Goal: Task Accomplishment & Management: Complete application form

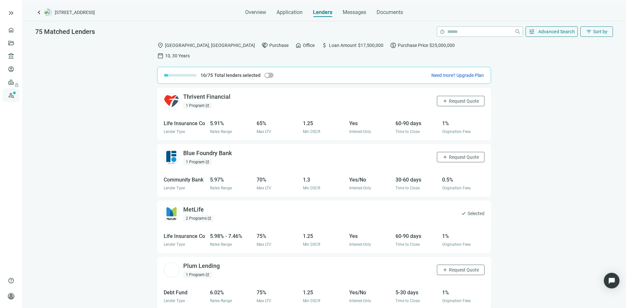
scroll to position [130, 0]
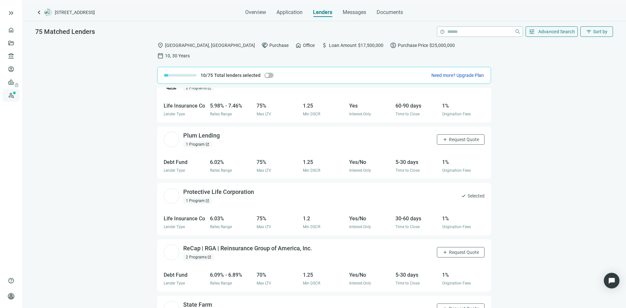
click at [16, 94] on link "Prospects New" at bounding box center [26, 95] width 21 height 13
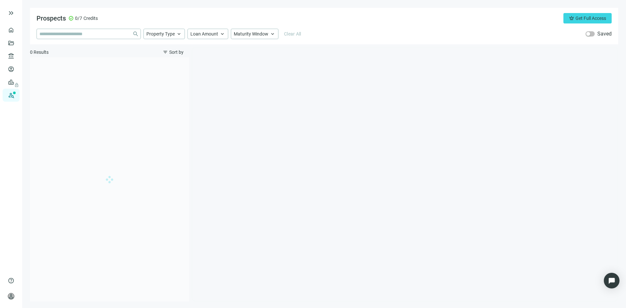
type input "**********"
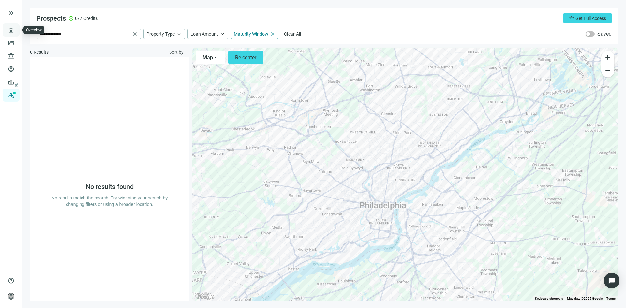
click at [16, 31] on link "Overview" at bounding box center [25, 29] width 19 height 5
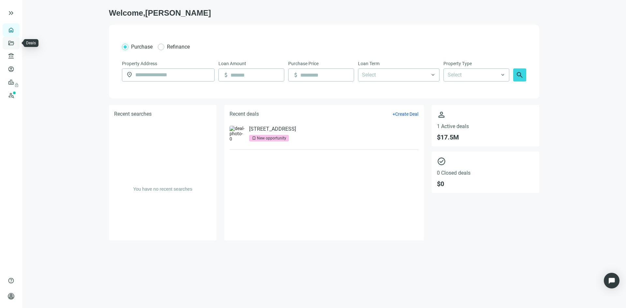
click at [16, 46] on link "Deals" at bounding box center [22, 42] width 12 height 5
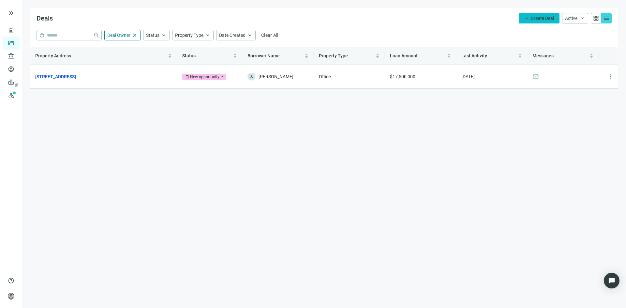
click at [531, 18] on span "Create Deal" at bounding box center [542, 18] width 23 height 5
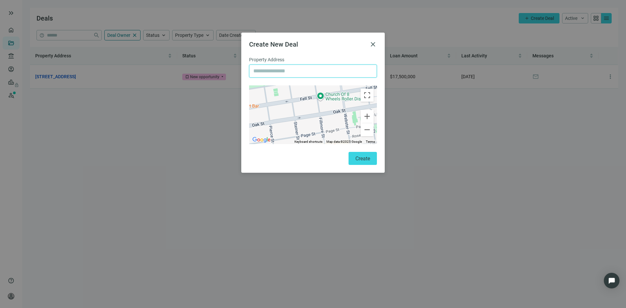
click at [277, 76] on input "text" at bounding box center [312, 71] width 119 height 12
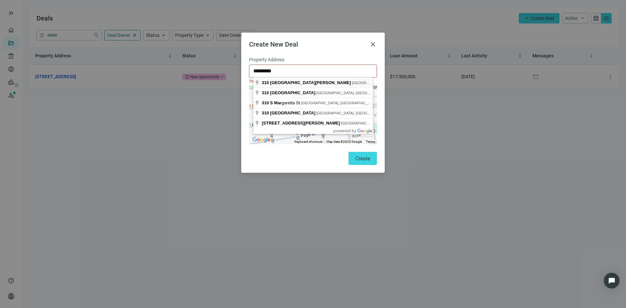
type input "**********"
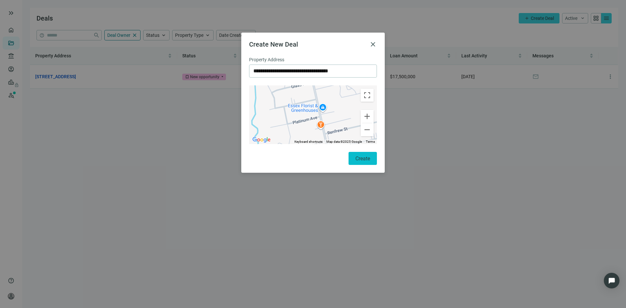
click at [356, 158] on span "Create" at bounding box center [362, 158] width 15 height 6
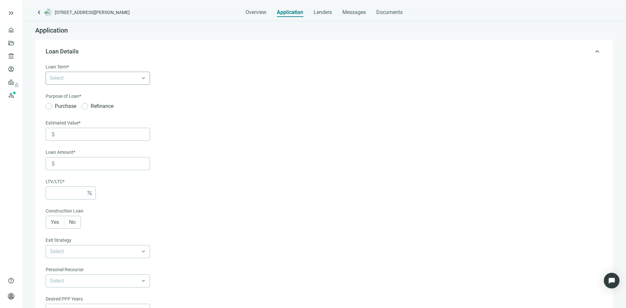
click at [92, 80] on div at bounding box center [94, 78] width 95 height 9
click at [107, 152] on div "30 Years" at bounding box center [98, 153] width 96 height 8
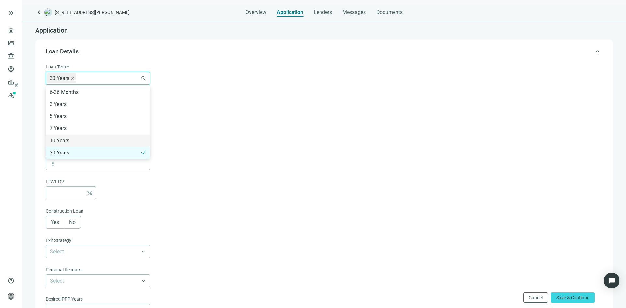
click at [177, 130] on form "Loan Term* 30 Years 6-36 Months 3 Years 5 Years 7 Years 10 Years 30 Years searc…" at bounding box center [323, 228] width 555 height 331
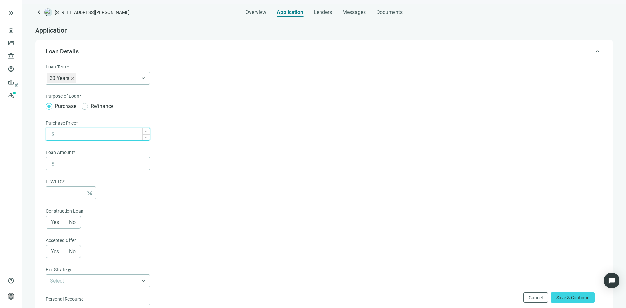
click at [73, 138] on input at bounding box center [104, 134] width 92 height 12
type input "*******"
click at [116, 164] on input at bounding box center [104, 163] width 92 height 12
type input "*"
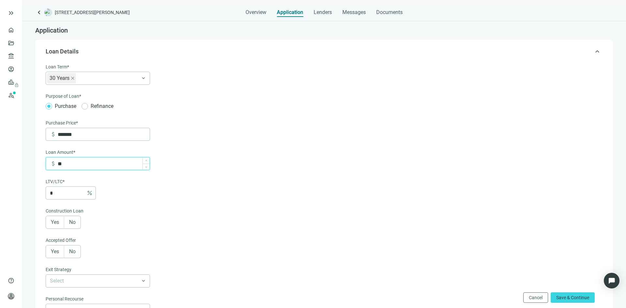
type input "***"
type input "*****"
type input "***"
type input "******"
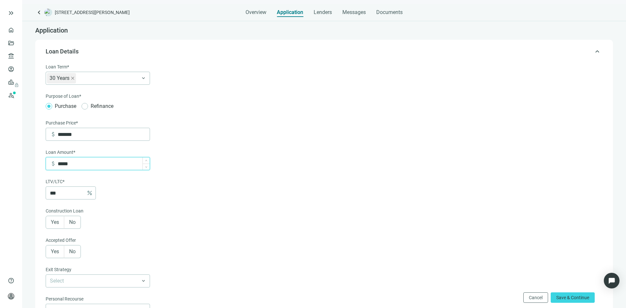
type input "***"
type input "*******"
type input "**"
type input "*******"
click at [76, 222] on span "No" at bounding box center [72, 222] width 7 height 6
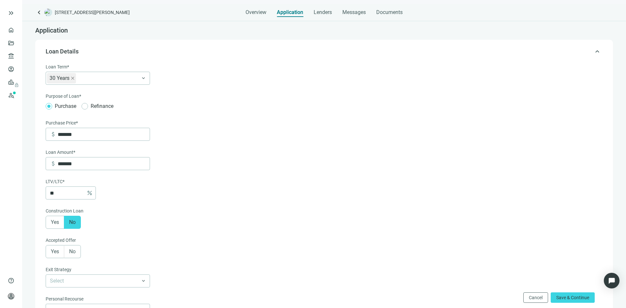
click at [62, 252] on label "Yes" at bounding box center [55, 251] width 19 height 13
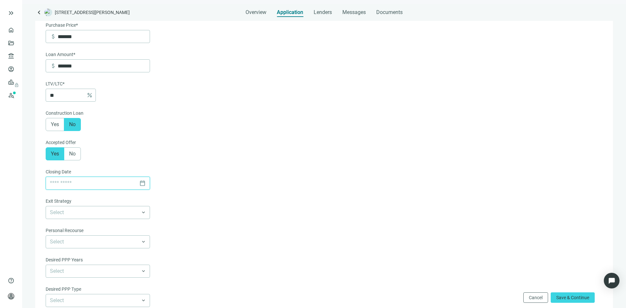
click at [78, 187] on input at bounding box center [93, 183] width 87 height 12
click at [126, 200] on span "Next month (PageDown)" at bounding box center [125, 200] width 3 height 3
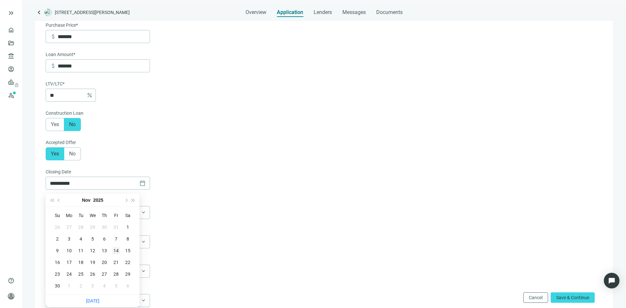
type input "**********"
click at [117, 252] on div "14" at bounding box center [116, 251] width 8 height 8
click at [95, 219] on input "search" at bounding box center [95, 212] width 90 height 12
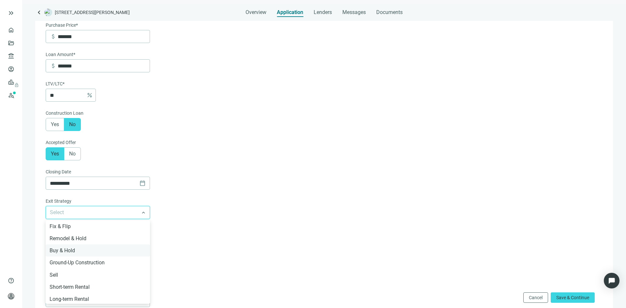
click at [96, 251] on div "Buy & Hold" at bounding box center [98, 250] width 96 height 8
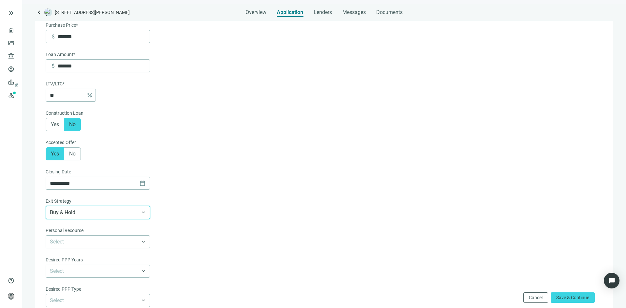
click at [110, 214] on span "Buy & Hold" at bounding box center [98, 212] width 96 height 12
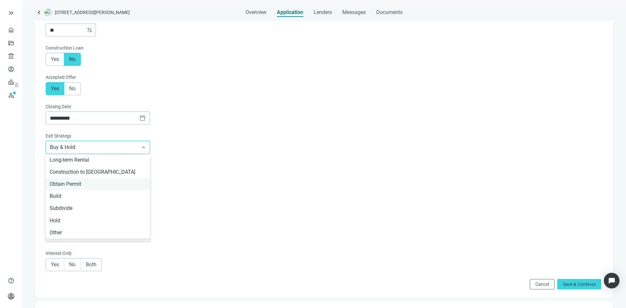
scroll to position [196, 0]
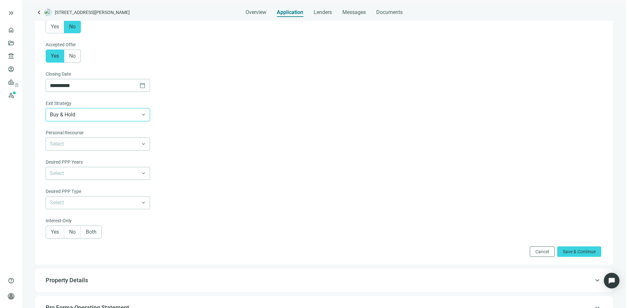
click at [171, 147] on form "**********" at bounding box center [323, 62] width 555 height 389
click at [109, 145] on input "search" at bounding box center [95, 144] width 90 height 12
click at [108, 160] on div "Full Recourse" at bounding box center [98, 158] width 96 height 8
click at [85, 176] on input "search" at bounding box center [95, 173] width 90 height 12
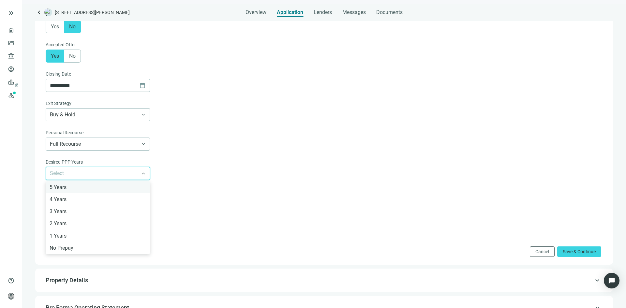
click at [88, 190] on div "5 Years" at bounding box center [98, 187] width 96 height 8
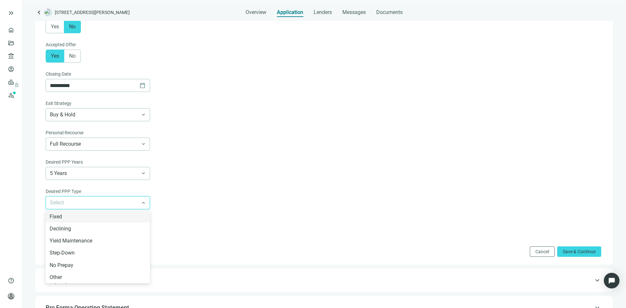
click at [88, 202] on input "search" at bounding box center [95, 203] width 90 height 12
click at [202, 197] on form "**********" at bounding box center [323, 62] width 555 height 389
click at [91, 235] on span "Both" at bounding box center [91, 232] width 11 height 6
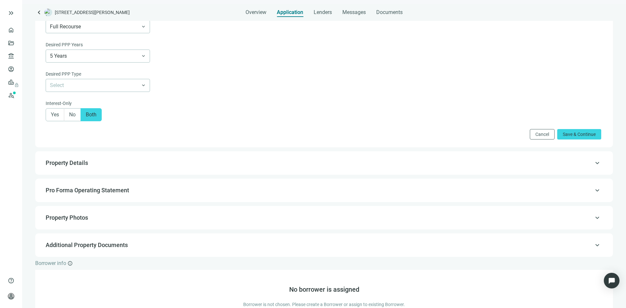
scroll to position [326, 0]
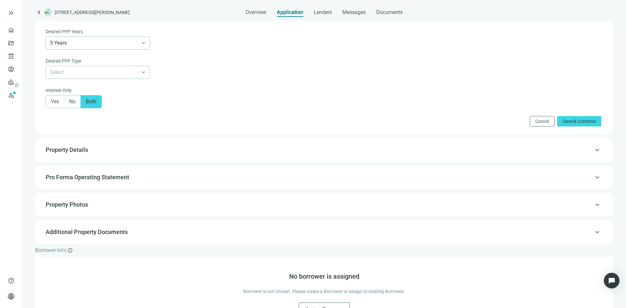
click at [115, 154] on span "Property Details" at bounding box center [323, 150] width 555 height 8
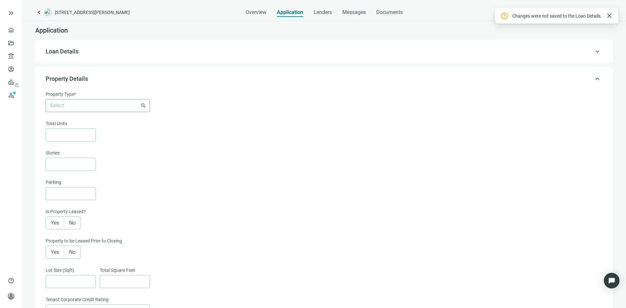
click at [108, 109] on input "search" at bounding box center [95, 105] width 90 height 12
click at [65, 145] on div "Retail" at bounding box center [98, 143] width 96 height 8
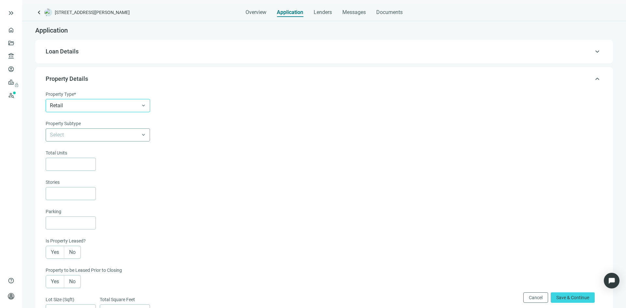
click at [69, 138] on input "search" at bounding box center [95, 135] width 90 height 12
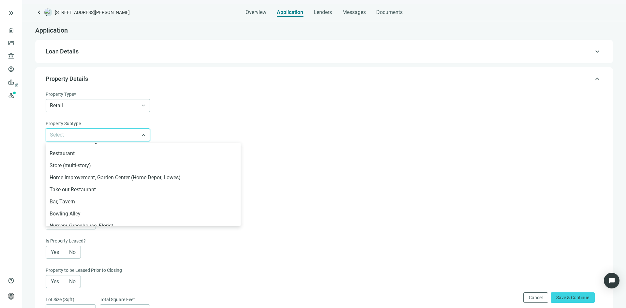
scroll to position [0, 0]
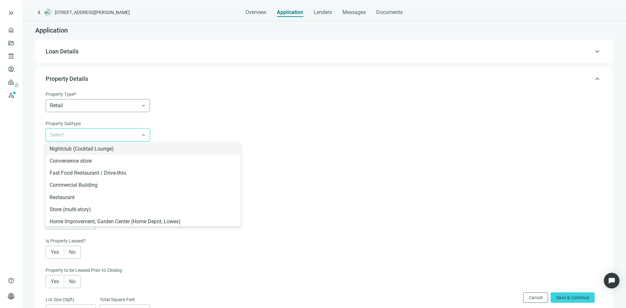
click at [91, 108] on span "Retail" at bounding box center [98, 105] width 96 height 12
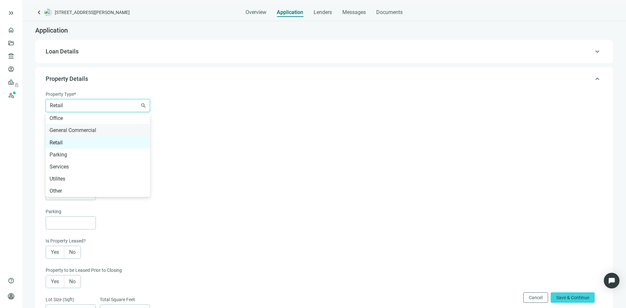
click at [94, 129] on div "General Commercial" at bounding box center [98, 130] width 96 height 8
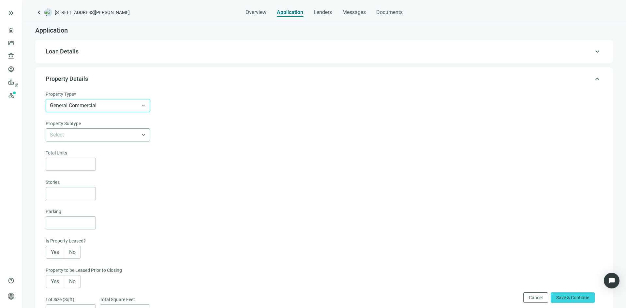
click at [94, 133] on input "search" at bounding box center [95, 135] width 90 height 12
click at [96, 107] on span "General Commercial" at bounding box center [98, 105] width 96 height 12
click at [85, 122] on div "Educational" at bounding box center [98, 119] width 96 height 8
click at [83, 136] on input "search" at bounding box center [95, 135] width 90 height 12
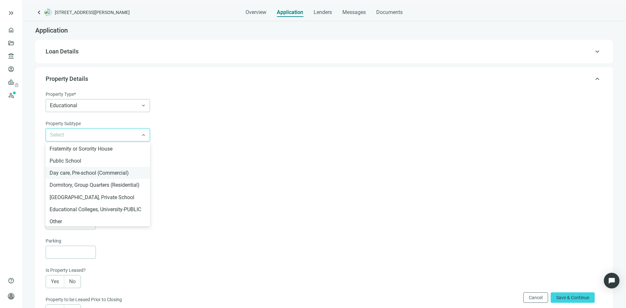
click at [80, 174] on div "Day care, Pre-school (Commercial)" at bounding box center [98, 173] width 96 height 8
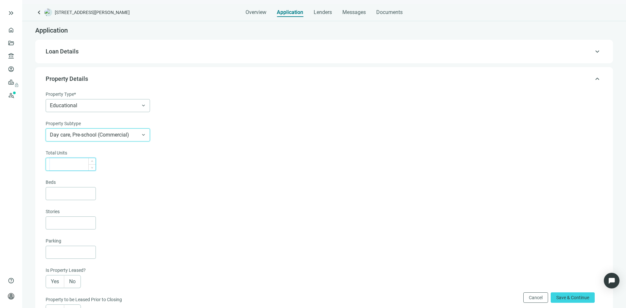
click at [64, 165] on input at bounding box center [73, 164] width 46 height 12
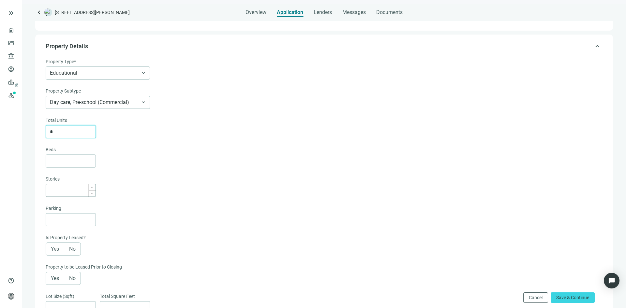
type input "*"
click at [66, 189] on input at bounding box center [73, 190] width 46 height 12
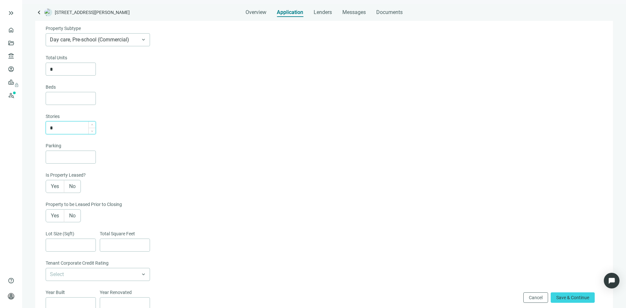
scroll to position [98, 0]
type input "*"
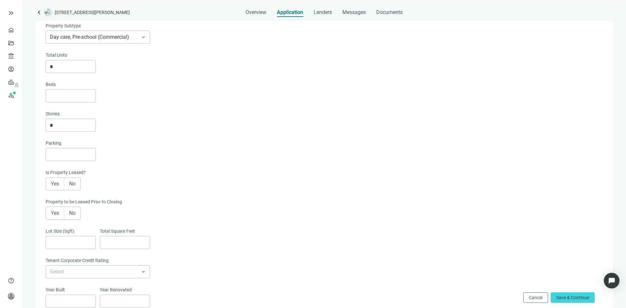
click at [70, 187] on span "No" at bounding box center [72, 184] width 7 height 6
click at [71, 213] on span "No" at bounding box center [72, 213] width 7 height 6
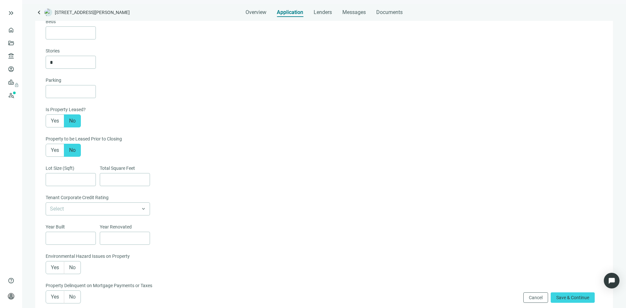
scroll to position [196, 0]
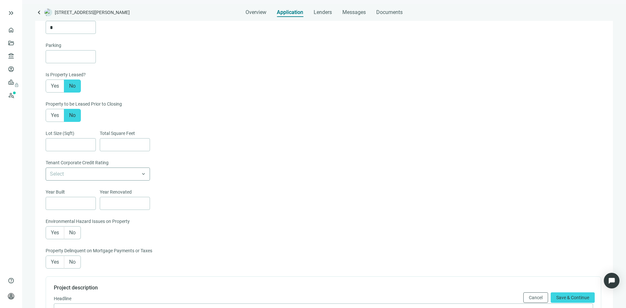
click at [72, 177] on input "search" at bounding box center [95, 174] width 90 height 12
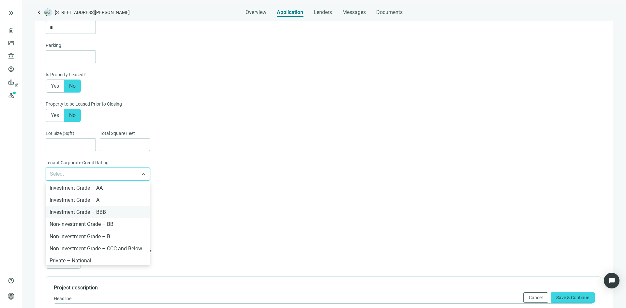
scroll to position [25, 0]
click at [162, 168] on div "Tenant Corporate Credit Rating" at bounding box center [323, 163] width 555 height 8
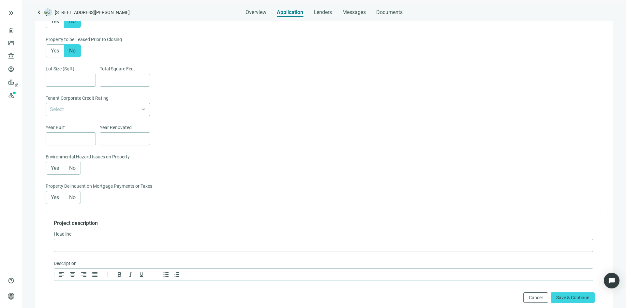
scroll to position [261, 0]
click at [72, 170] on span "No" at bounding box center [72, 167] width 7 height 6
click at [72, 200] on span "No" at bounding box center [72, 197] width 7 height 6
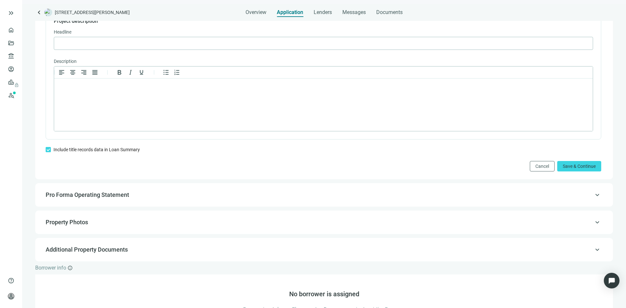
scroll to position [522, 0]
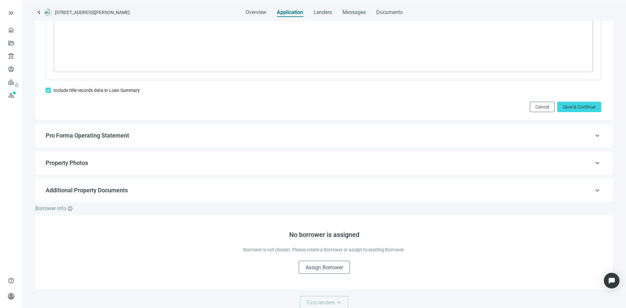
click at [593, 136] on span "keyboard_arrow_up" at bounding box center [597, 136] width 8 height 0
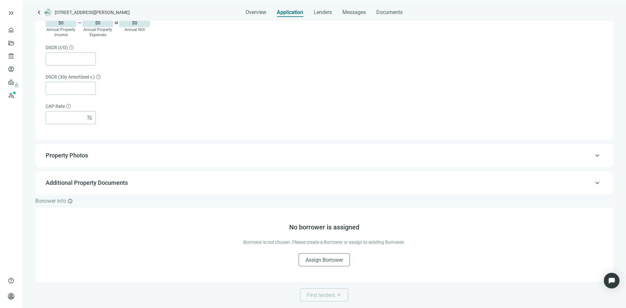
scroll to position [379, 0]
click at [311, 259] on span "Assign Borrower" at bounding box center [323, 260] width 37 height 6
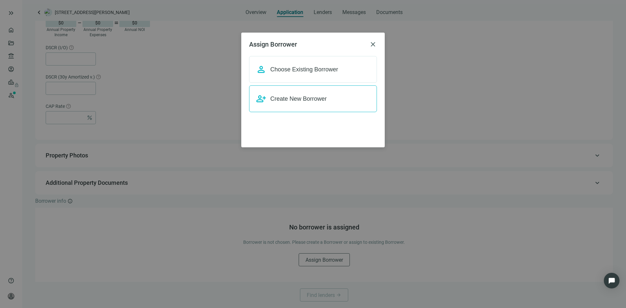
click at [301, 101] on span "Create New Borrower" at bounding box center [298, 99] width 56 height 7
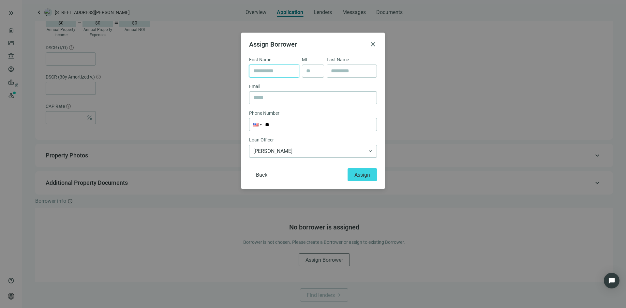
click at [276, 73] on input "text" at bounding box center [274, 71] width 42 height 12
type input "******"
click at [261, 99] on input "text" at bounding box center [312, 98] width 119 height 12
paste input "**********"
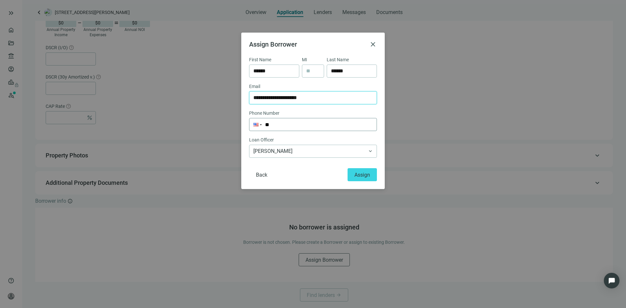
type input "**********"
click at [297, 125] on input "**" at bounding box center [312, 124] width 127 height 12
type input "**********"
click at [368, 176] on span "Assign" at bounding box center [362, 175] width 16 height 6
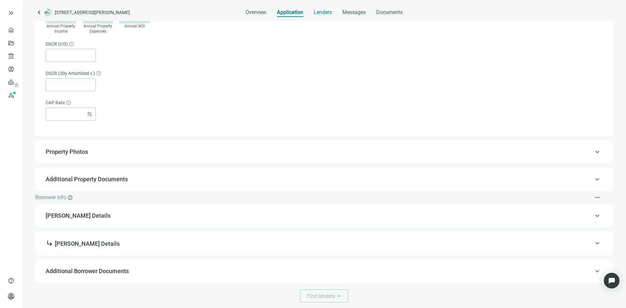
click at [325, 16] on div "Lenders" at bounding box center [323, 10] width 18 height 13
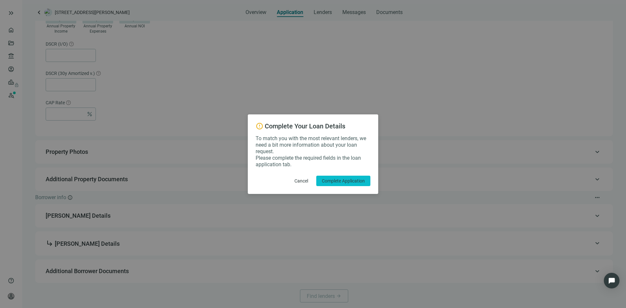
click at [345, 181] on span "Complete Application" at bounding box center [343, 180] width 43 height 5
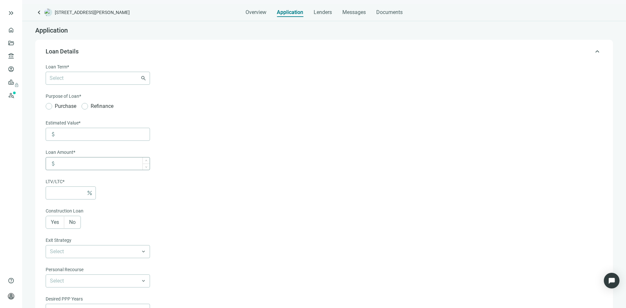
click at [100, 81] on div at bounding box center [94, 78] width 95 height 9
click at [100, 154] on div "30 Years" at bounding box center [98, 153] width 96 height 8
click at [190, 86] on form "Loan Term* 30 Years 6-36 Months 3 Years 5 Years 7 Years 10 Years 30 Years keybo…" at bounding box center [323, 228] width 555 height 331
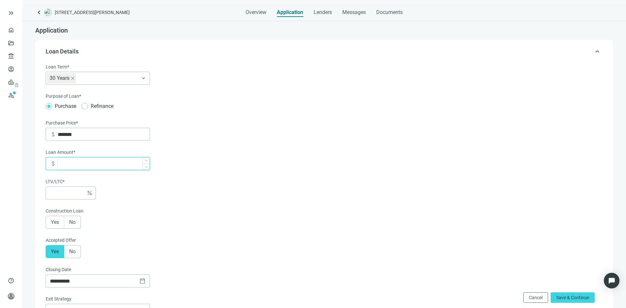
click at [95, 160] on input at bounding box center [104, 163] width 92 height 12
type input "*"
type input "***"
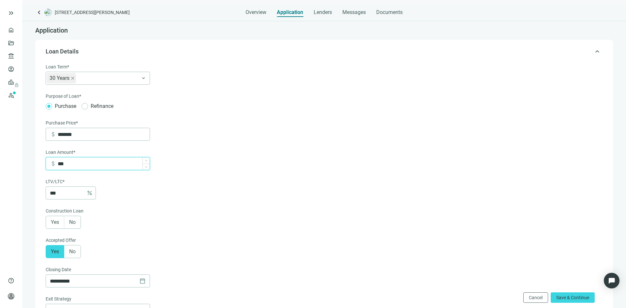
type input "*****"
type input "***"
type input "******"
type input "***"
type input "*******"
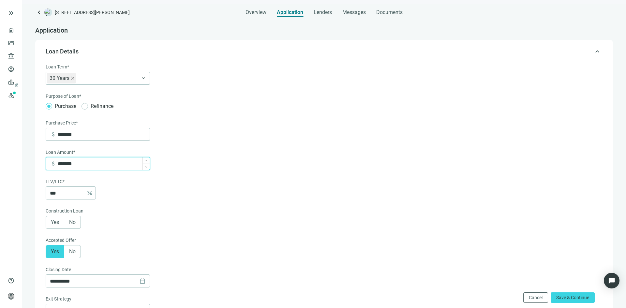
type input "**"
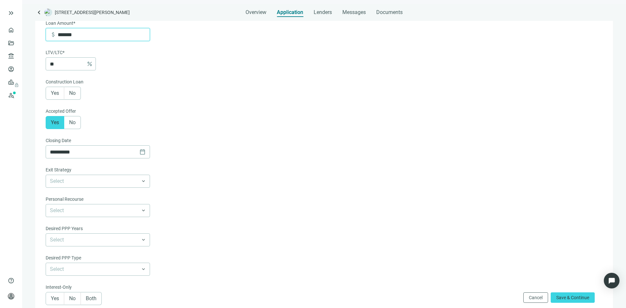
scroll to position [130, 0]
type input "*******"
click at [76, 92] on span "No" at bounding box center [72, 92] width 7 height 6
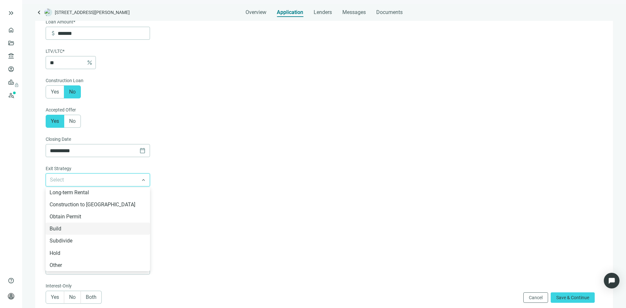
click at [94, 184] on input "search" at bounding box center [95, 180] width 90 height 12
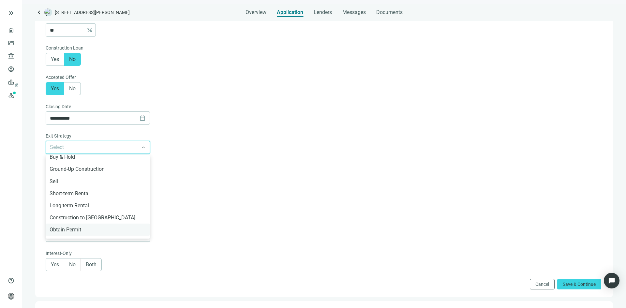
scroll to position [0, 0]
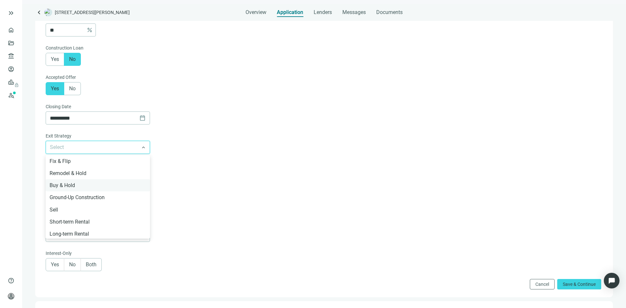
click at [97, 188] on div "Buy & Hold" at bounding box center [98, 185] width 96 height 8
click at [95, 183] on input "search" at bounding box center [95, 176] width 90 height 12
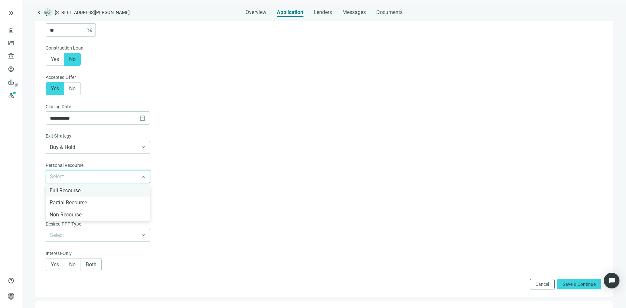
click at [96, 195] on div "Full Recourse" at bounding box center [98, 190] width 96 height 8
click at [94, 209] on input "search" at bounding box center [95, 206] width 90 height 12
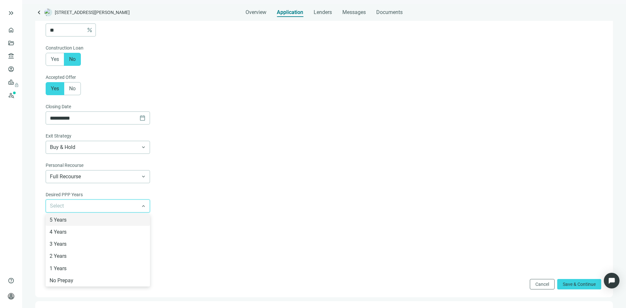
click at [187, 204] on form "**********" at bounding box center [323, 94] width 555 height 389
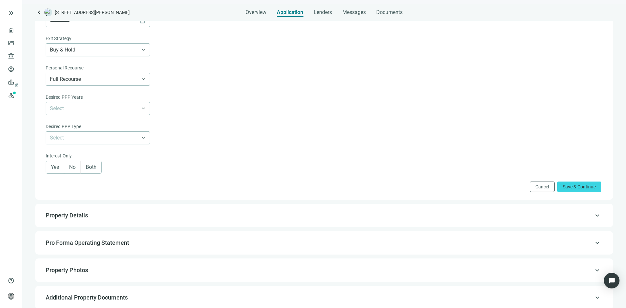
scroll to position [261, 0]
click at [90, 170] on span "Both" at bounding box center [91, 167] width 11 height 6
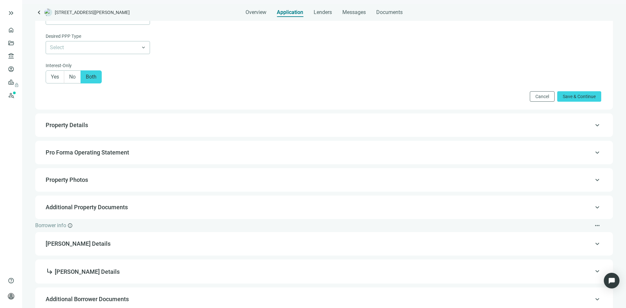
scroll to position [359, 0]
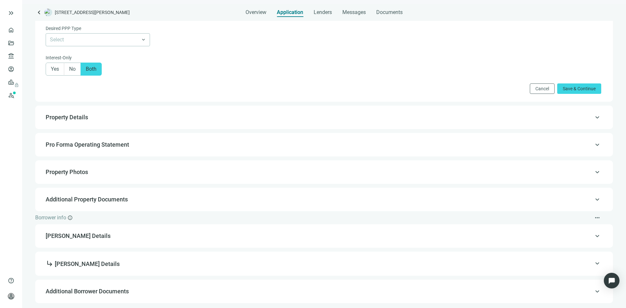
click at [171, 116] on div "keyboard_arrow_up Property Details" at bounding box center [324, 118] width 565 height 16
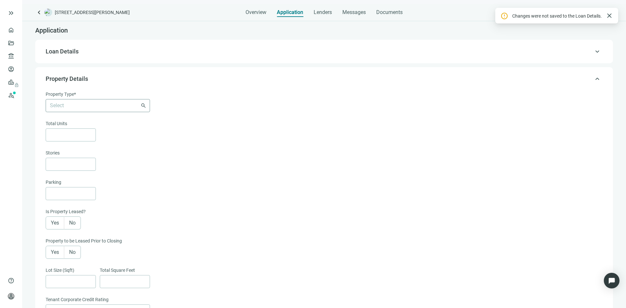
click at [136, 106] on input "search" at bounding box center [95, 105] width 90 height 12
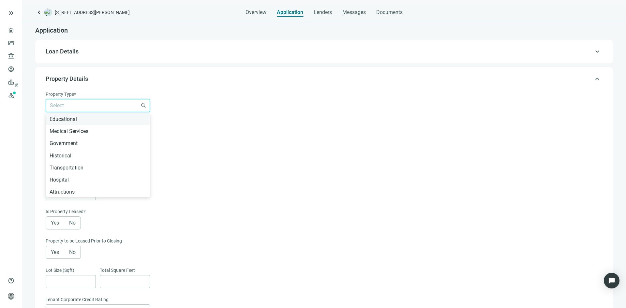
click at [97, 119] on div "Educational" at bounding box center [98, 119] width 96 height 8
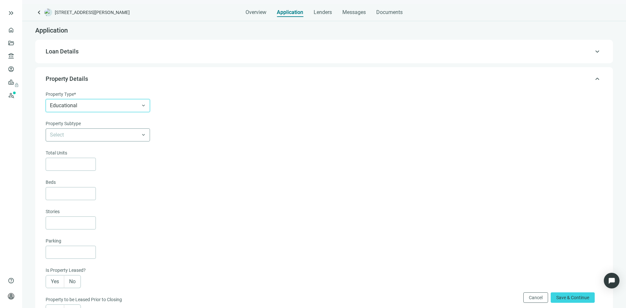
click at [97, 137] on input "search" at bounding box center [95, 135] width 90 height 12
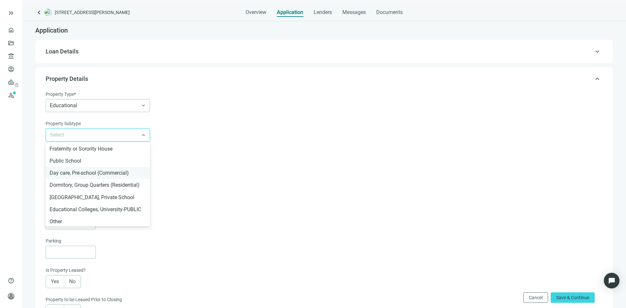
click at [94, 173] on div "Day care, Pre-school (Commercial)" at bounding box center [98, 173] width 96 height 8
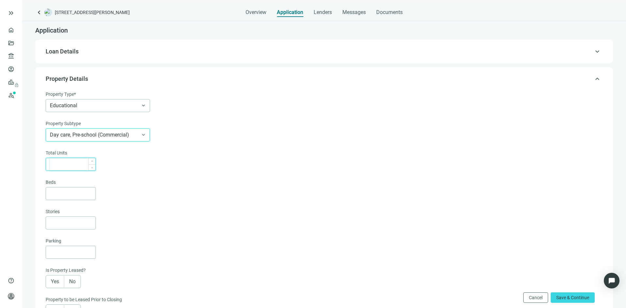
click at [69, 163] on input at bounding box center [73, 164] width 46 height 12
type input "*"
click at [93, 161] on span "Increase Value" at bounding box center [91, 161] width 7 height 7
type input "*"
click at [91, 222] on icon "up" at bounding box center [92, 220] width 2 height 2
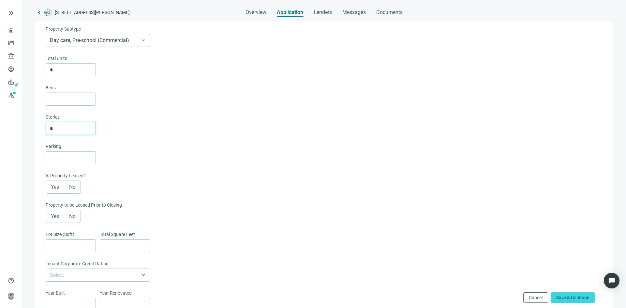
scroll to position [98, 0]
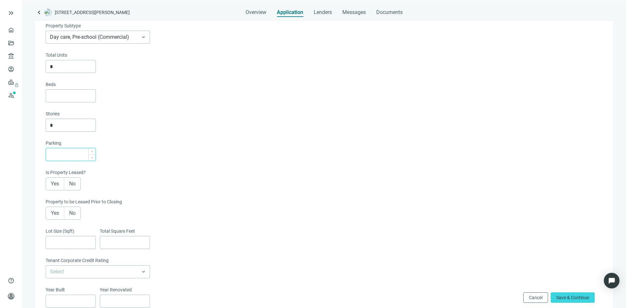
click at [78, 159] on input at bounding box center [73, 154] width 46 height 12
click at [75, 185] on span "No" at bounding box center [72, 184] width 7 height 6
click at [74, 215] on span "No" at bounding box center [72, 213] width 7 height 6
click at [57, 157] on input at bounding box center [73, 154] width 46 height 12
click at [91, 153] on icon "up" at bounding box center [92, 152] width 2 height 2
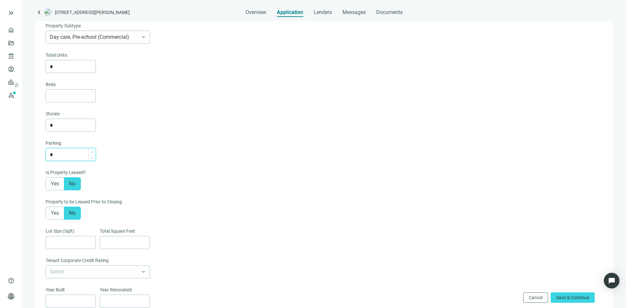
click at [91, 153] on icon "up" at bounding box center [92, 152] width 2 height 2
click at [92, 153] on icon "up" at bounding box center [92, 152] width 2 height 2
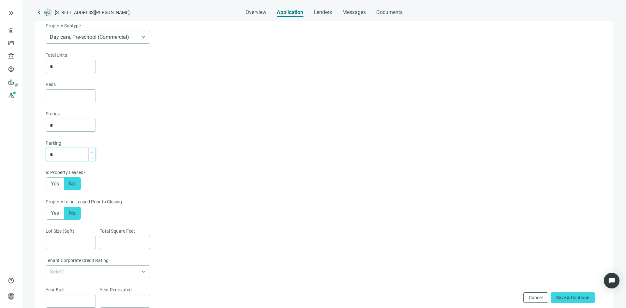
click at [92, 153] on icon "up" at bounding box center [92, 152] width 2 height 2
type input "**"
click at [92, 153] on icon "up" at bounding box center [92, 152] width 2 height 2
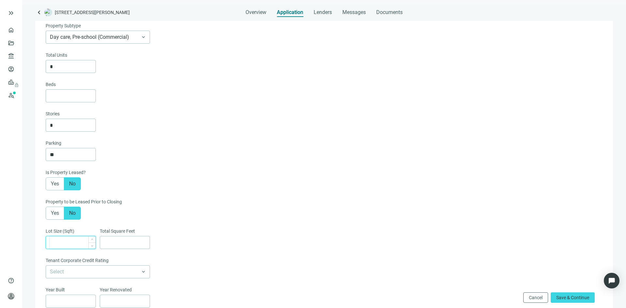
click at [69, 244] on input at bounding box center [73, 242] width 46 height 12
type input "******"
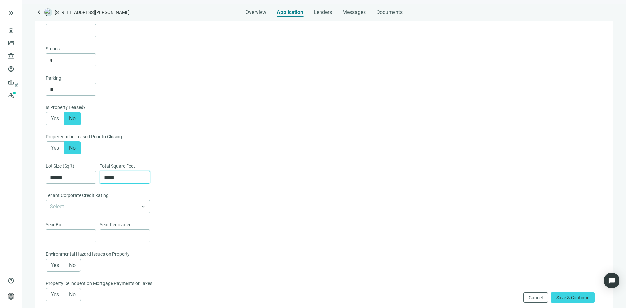
scroll to position [228, 0]
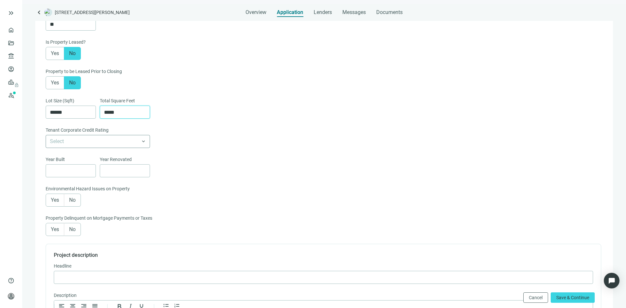
type input "*****"
click at [100, 146] on input "search" at bounding box center [95, 141] width 90 height 12
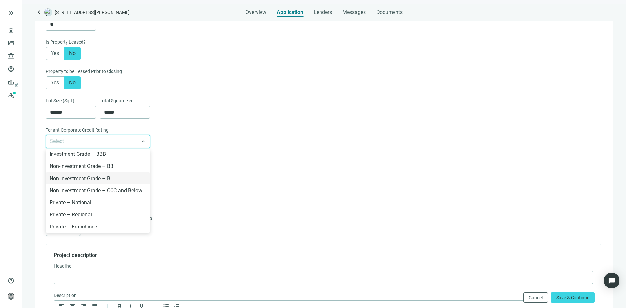
click at [100, 146] on input "search" at bounding box center [95, 141] width 90 height 12
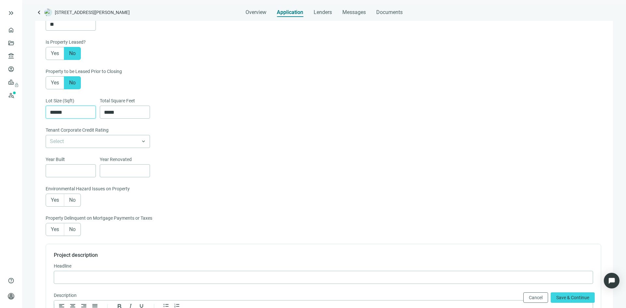
drag, startPoint x: 73, startPoint y: 114, endPoint x: 25, endPoint y: 117, distance: 48.0
click at [25, 117] on div "Application keyboard_arrow_up Loan Details Loan Term* Select 6-36 Months 3 Year…" at bounding box center [324, 203] width 604 height 821
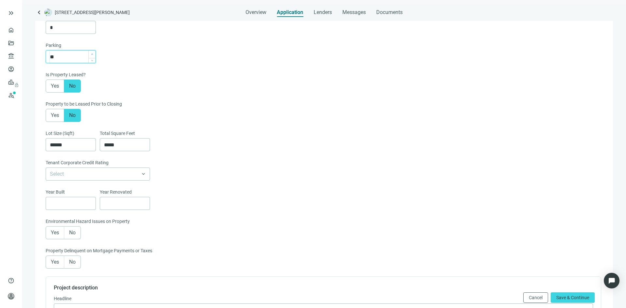
click at [93, 55] on icon "up" at bounding box center [92, 54] width 2 height 2
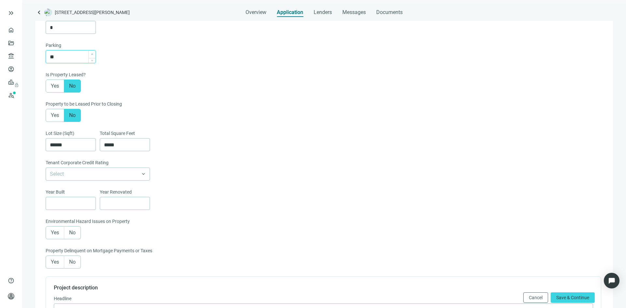
click at [93, 55] on icon "up" at bounding box center [92, 54] width 2 height 2
type input "**"
click at [92, 55] on icon "up" at bounding box center [92, 54] width 2 height 2
click at [70, 205] on input at bounding box center [73, 203] width 46 height 12
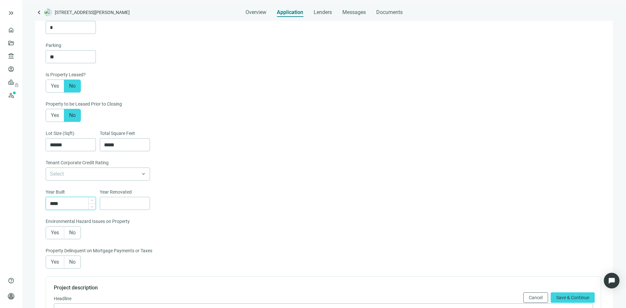
scroll to position [261, 0]
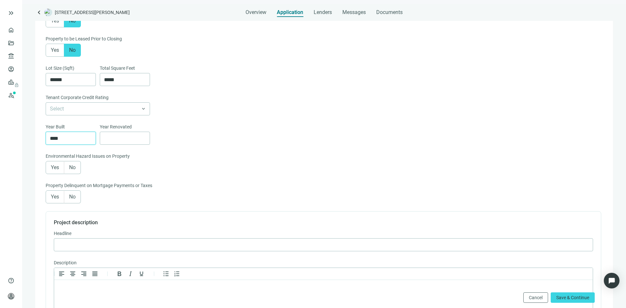
type input "****"
click at [75, 170] on span "No" at bounding box center [72, 167] width 7 height 6
click at [73, 200] on span "No" at bounding box center [72, 197] width 7 height 6
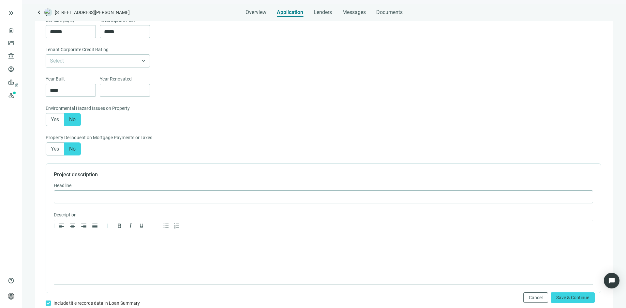
scroll to position [391, 0]
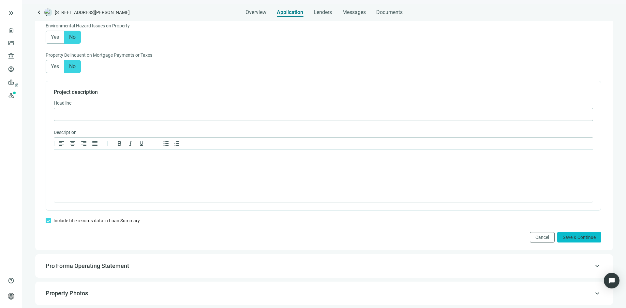
click at [563, 239] on span "Save & Continue" at bounding box center [579, 237] width 33 height 5
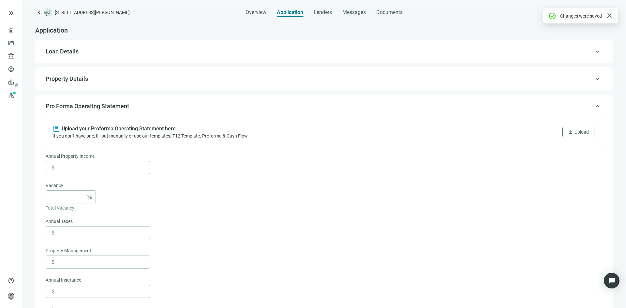
click at [578, 82] on span "Property Details" at bounding box center [323, 79] width 555 height 8
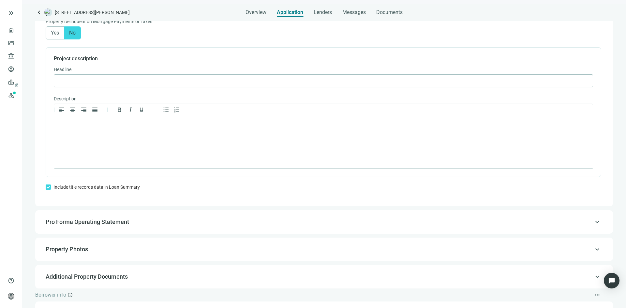
scroll to position [503, 0]
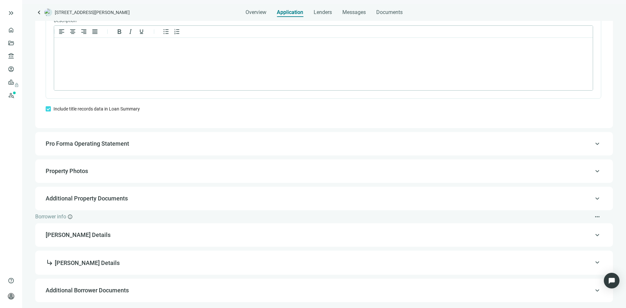
click at [567, 175] on span "Property Photos" at bounding box center [323, 171] width 555 height 8
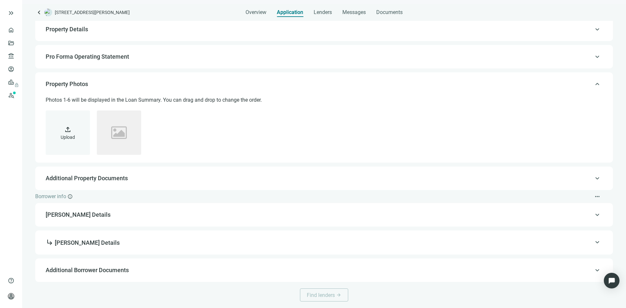
scroll to position [50, 0]
click at [593, 215] on span "keyboard_arrow_up" at bounding box center [597, 215] width 8 height 0
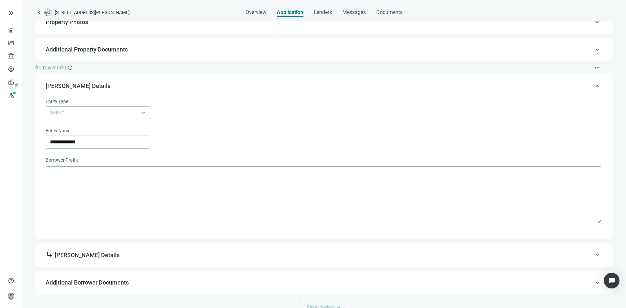
scroll to position [124, 0]
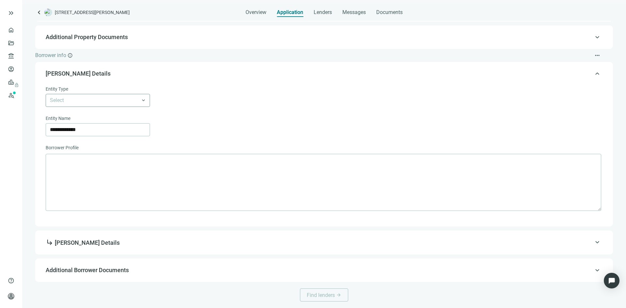
click at [135, 102] on input "search" at bounding box center [95, 100] width 90 height 12
click at [125, 124] on div "LLC" at bounding box center [98, 126] width 96 height 8
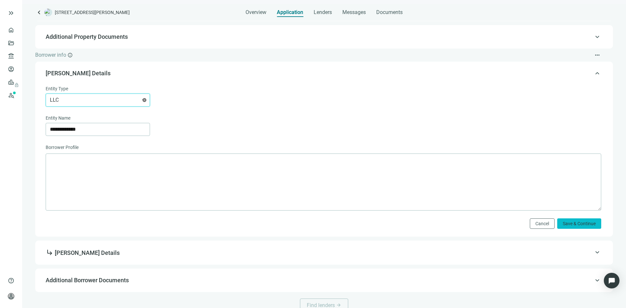
click at [573, 226] on span "Save & Continue" at bounding box center [579, 223] width 33 height 5
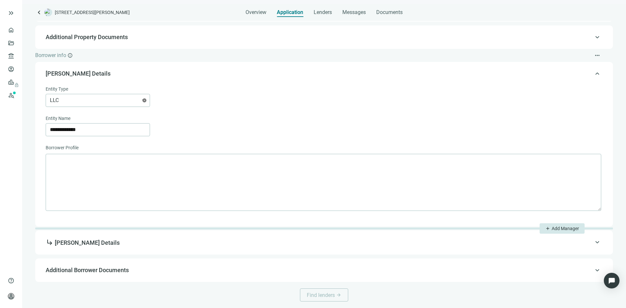
click at [249, 269] on span "Additional Borrower Documents" at bounding box center [323, 270] width 555 height 8
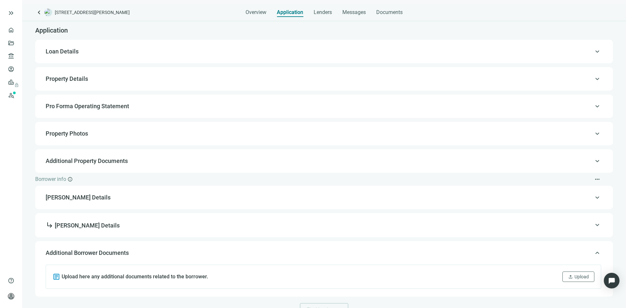
click at [568, 111] on div "keyboard_arrow_up Pro Forma Operating Statement" at bounding box center [324, 106] width 565 height 16
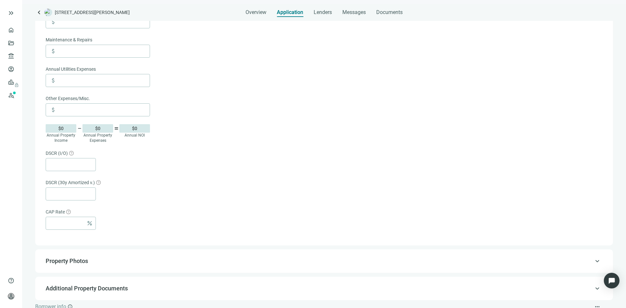
scroll to position [107, 0]
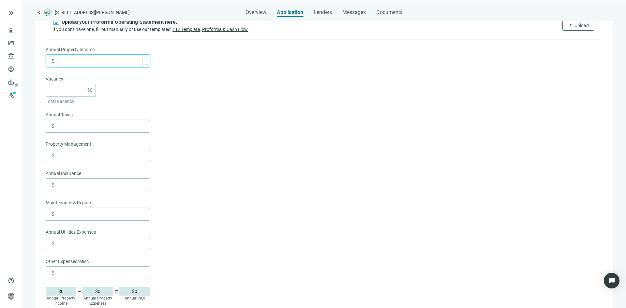
click at [92, 62] on input at bounding box center [104, 61] width 92 height 12
type input "*"
type input "*******"
click at [95, 126] on input at bounding box center [104, 126] width 92 height 12
type input "*****"
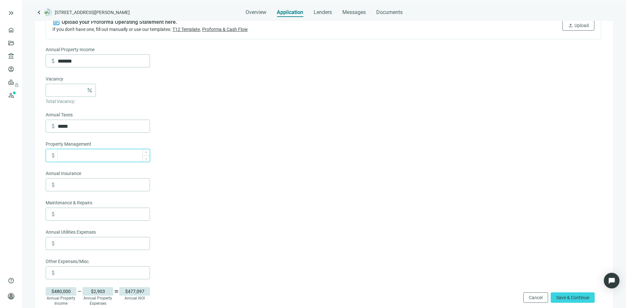
click at [100, 157] on input at bounding box center [104, 155] width 92 height 12
type input "*"
click at [97, 186] on input at bounding box center [104, 185] width 92 height 12
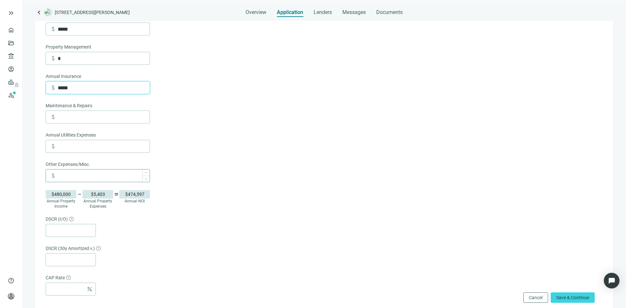
scroll to position [204, 0]
type input "*****"
click at [94, 120] on input at bounding box center [104, 116] width 92 height 12
type input "*****"
click at [93, 145] on input at bounding box center [104, 146] width 92 height 12
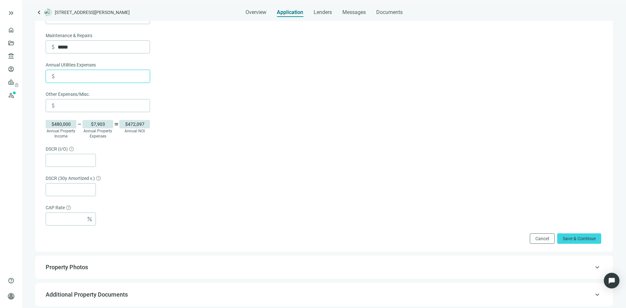
scroll to position [237, 0]
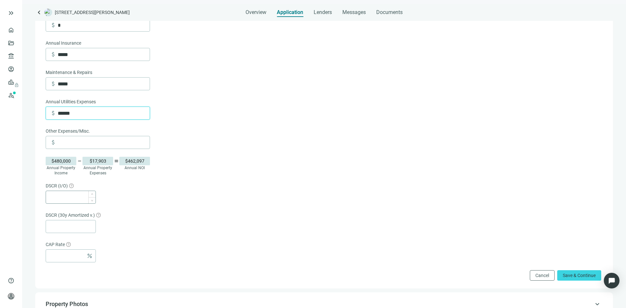
type input "******"
click at [89, 198] on div at bounding box center [73, 197] width 46 height 12
click at [75, 200] on input at bounding box center [73, 197] width 46 height 12
click at [66, 226] on input at bounding box center [73, 226] width 46 height 12
click at [68, 260] on input at bounding box center [67, 256] width 34 height 12
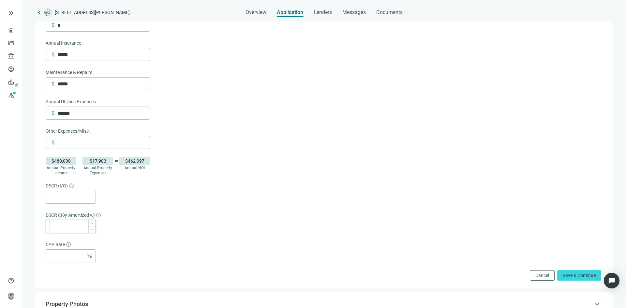
click at [68, 228] on input at bounding box center [73, 226] width 46 height 12
click at [73, 199] on input at bounding box center [73, 197] width 46 height 12
click at [99, 197] on div at bounding box center [323, 197] width 555 height 13
click at [73, 188] on icon "question-circle" at bounding box center [71, 186] width 5 height 5
click at [121, 196] on div at bounding box center [323, 197] width 555 height 13
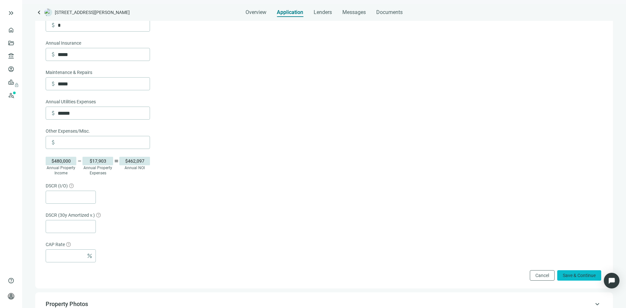
click at [580, 278] on span "Save & Continue" at bounding box center [579, 275] width 33 height 5
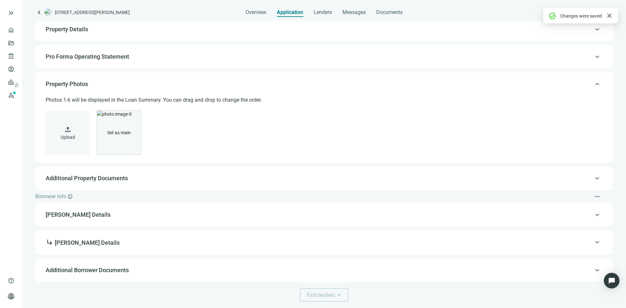
scroll to position [50, 0]
click at [323, 12] on span "Lenders" at bounding box center [323, 12] width 18 height 7
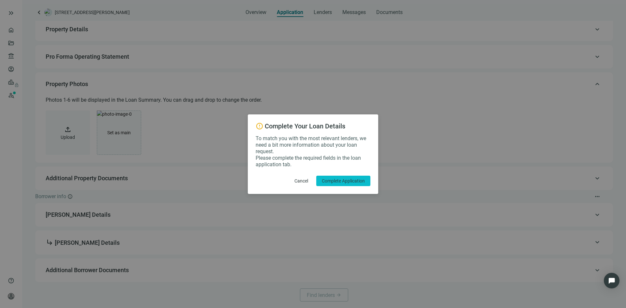
click at [334, 179] on span "Complete Application" at bounding box center [343, 180] width 43 height 5
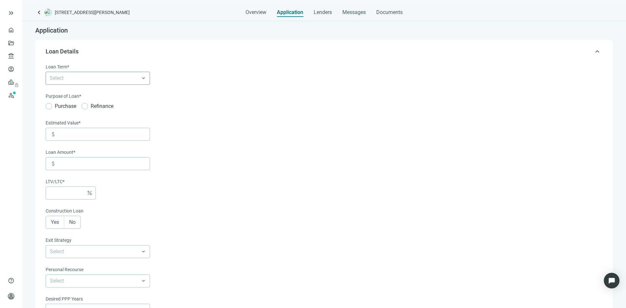
click at [67, 81] on div at bounding box center [94, 78] width 95 height 9
click at [83, 150] on div "30 Years" at bounding box center [98, 153] width 96 height 8
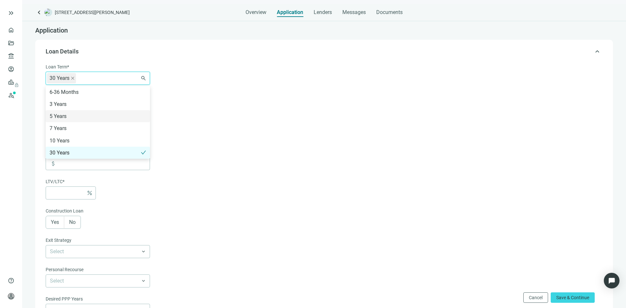
click at [184, 111] on form "Loan Term* 30 Years 6-36 Months 3 Years 5 Years 7 Years 10 Years 30 Years searc…" at bounding box center [323, 228] width 555 height 331
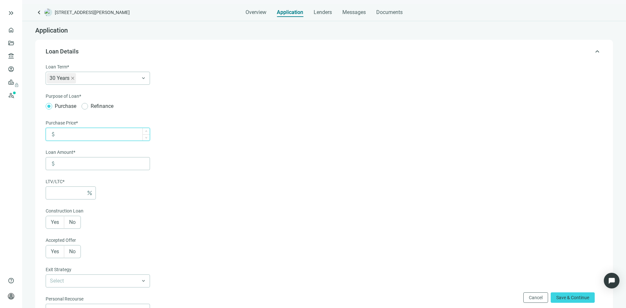
click at [70, 137] on input at bounding box center [104, 134] width 92 height 12
type input "*******"
click at [73, 163] on input at bounding box center [104, 163] width 92 height 12
type input "*"
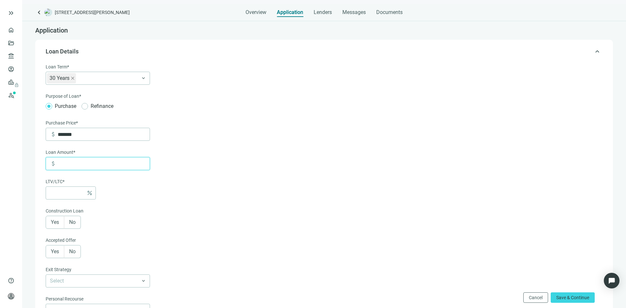
type input "*"
type input "***"
type input "*****"
type input "***"
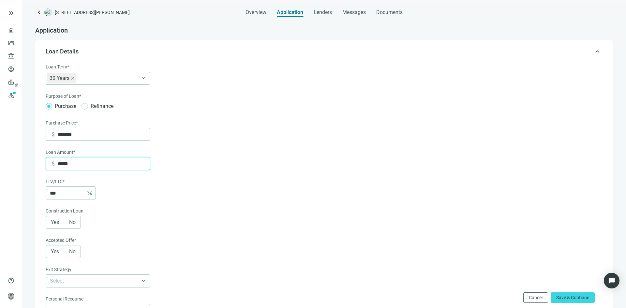
type input "******"
type input "***"
type input "*******"
type input "**"
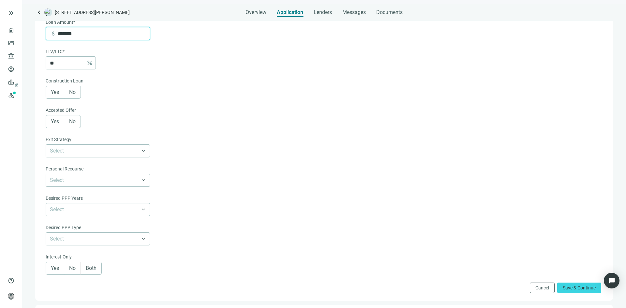
scroll to position [130, 0]
type input "*******"
click at [70, 95] on span "No" at bounding box center [72, 92] width 7 height 6
click at [74, 118] on label "No" at bounding box center [72, 121] width 17 height 13
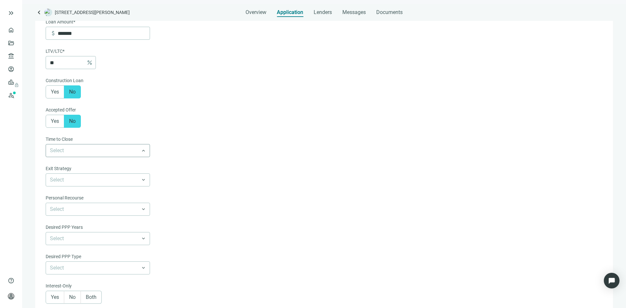
click at [102, 155] on input "search" at bounding box center [95, 150] width 90 height 12
click at [103, 176] on div "30-60 days" at bounding box center [98, 176] width 96 height 8
click at [102, 179] on input "search" at bounding box center [95, 180] width 90 height 12
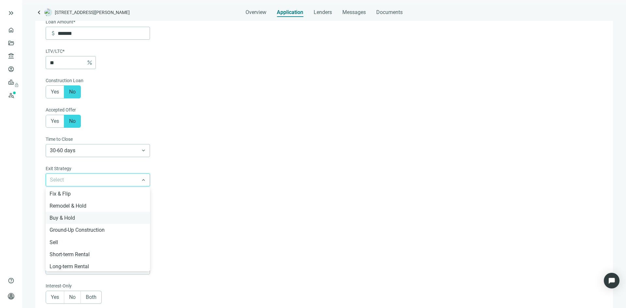
drag, startPoint x: 96, startPoint y: 208, endPoint x: 96, endPoint y: 218, distance: 9.8
click at [96, 218] on div "Fix & Flip Remodel & Hold Buy & Hold Ground-Up Construction Sell Short-term Ren…" at bounding box center [98, 266] width 104 height 157
click at [96, 218] on div "Buy & Hold" at bounding box center [98, 218] width 96 height 8
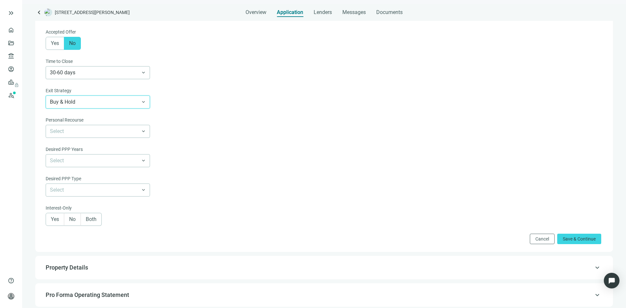
scroll to position [228, 0]
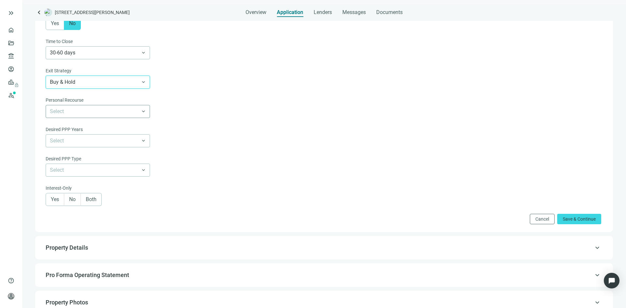
click at [81, 113] on input "search" at bounding box center [95, 111] width 90 height 12
click at [82, 127] on div "Full Recourse" at bounding box center [98, 125] width 96 height 8
click at [81, 141] on input "search" at bounding box center [95, 141] width 90 height 12
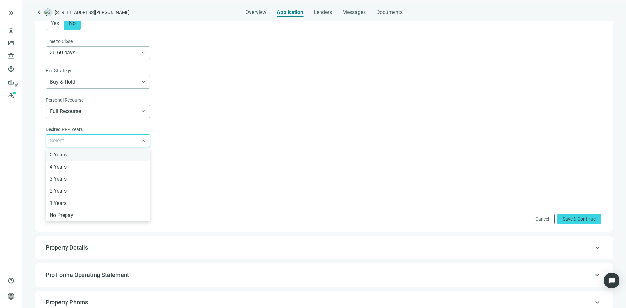
click at [81, 155] on div "5 Years" at bounding box center [98, 155] width 96 height 8
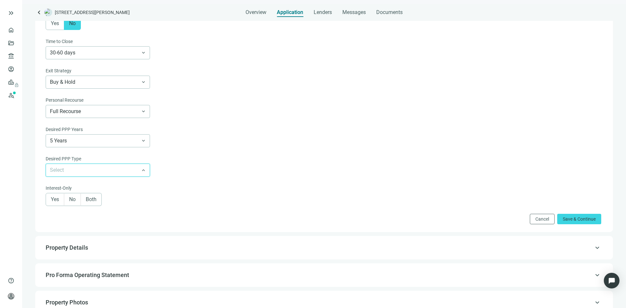
click at [78, 173] on input "search" at bounding box center [95, 170] width 90 height 12
click at [83, 198] on div "Declining" at bounding box center [98, 196] width 96 height 8
click at [91, 202] on span "Both" at bounding box center [91, 199] width 11 height 6
click at [92, 202] on span "Both" at bounding box center [91, 199] width 11 height 6
click at [563, 220] on span "Save & Continue" at bounding box center [579, 218] width 33 height 5
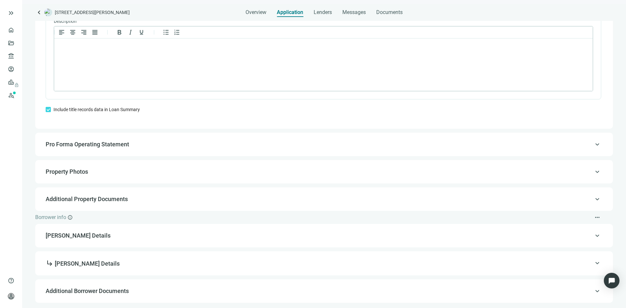
scroll to position [527, 0]
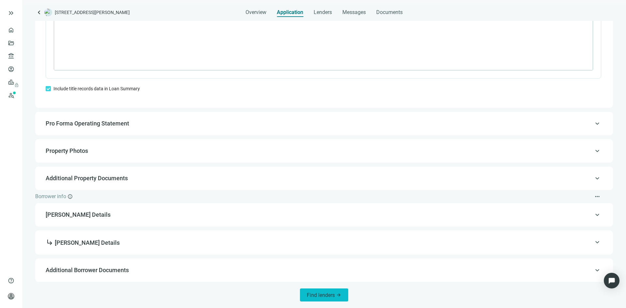
click at [315, 296] on span "Find lenders" at bounding box center [321, 295] width 28 height 6
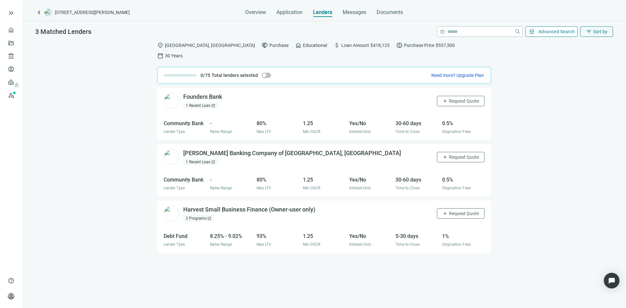
click at [551, 33] on span "Advanced Search" at bounding box center [556, 31] width 37 height 5
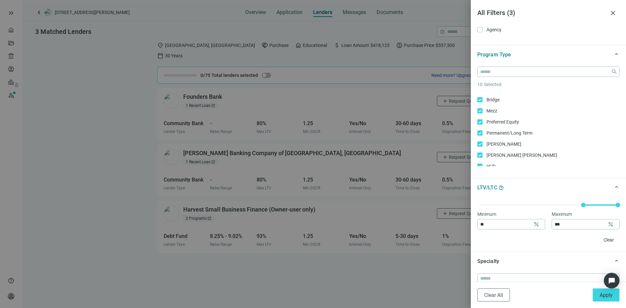
scroll to position [65, 0]
click at [480, 100] on label "Bridge Only" at bounding box center [548, 96] width 142 height 7
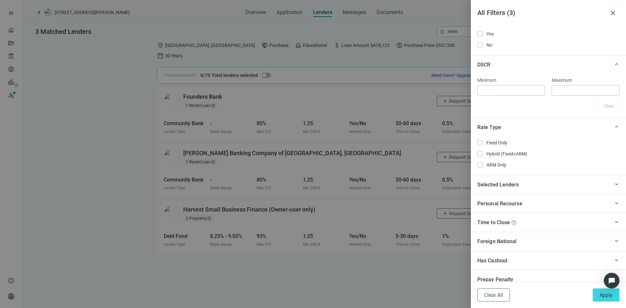
scroll to position [511, 0]
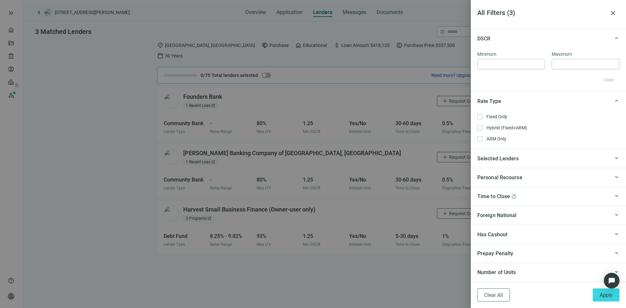
click at [522, 160] on div "Selected Lenders" at bounding box center [543, 159] width 132 height 8
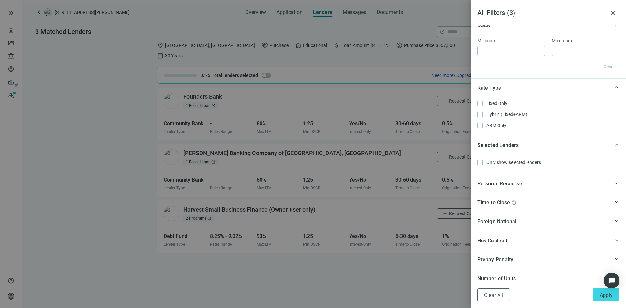
scroll to position [531, 0]
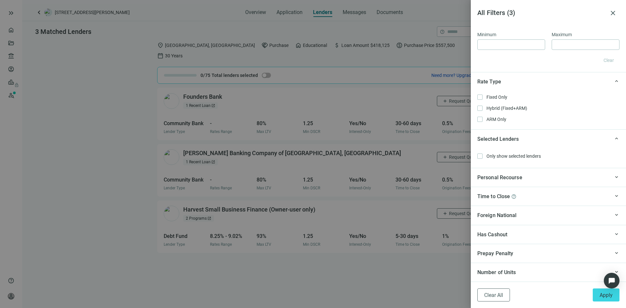
click at [525, 178] on div "Personal Recourse" at bounding box center [543, 177] width 132 height 8
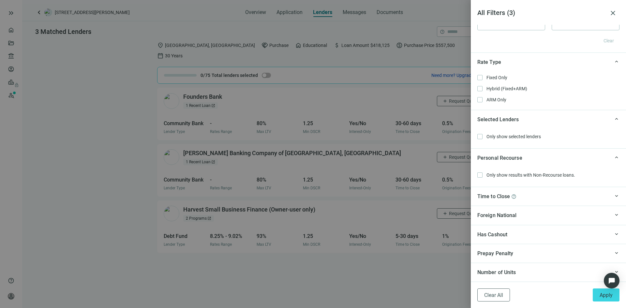
scroll to position [550, 0]
click at [531, 197] on div "Time to Close help" at bounding box center [543, 196] width 132 height 8
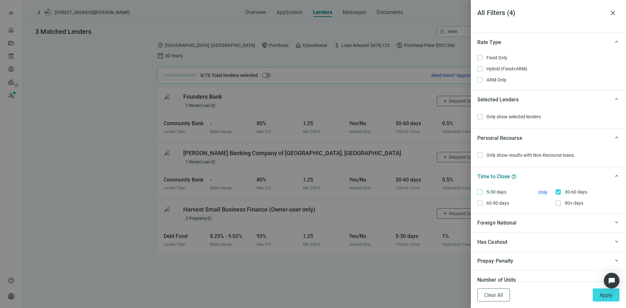
scroll to position [578, 0]
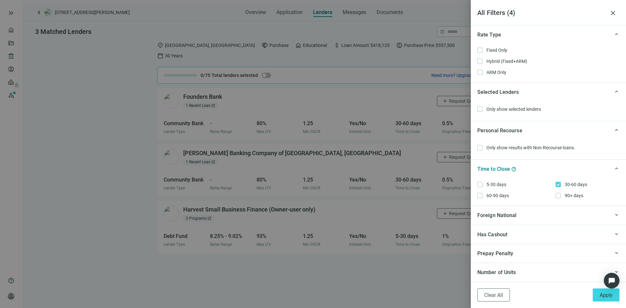
click at [547, 270] on div "Number of Units" at bounding box center [543, 272] width 132 height 8
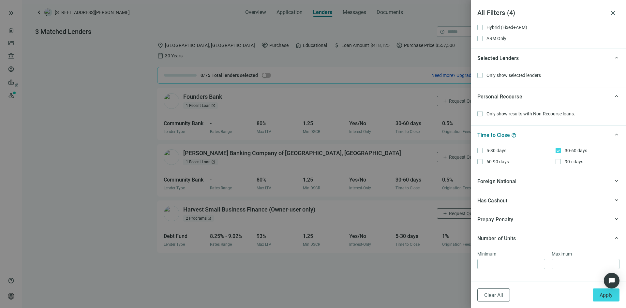
scroll to position [622, 0]
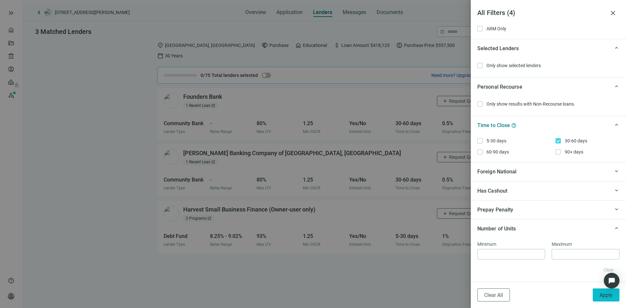
click at [600, 294] on span "Apply" at bounding box center [605, 295] width 13 height 6
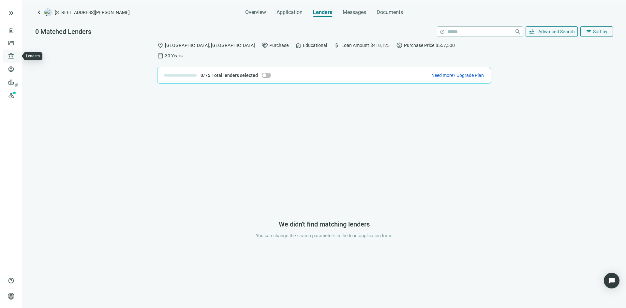
click at [16, 55] on link "Lenders" at bounding box center [24, 55] width 17 height 5
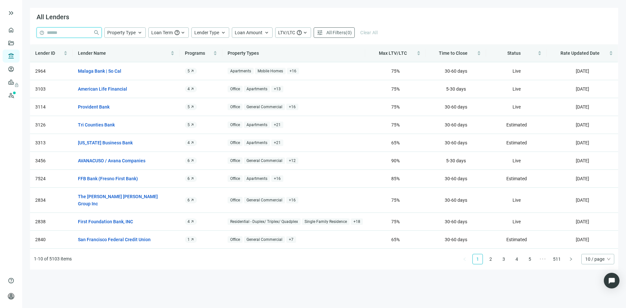
click at [59, 33] on input "search" at bounding box center [69, 33] width 44 height 10
type input "********"
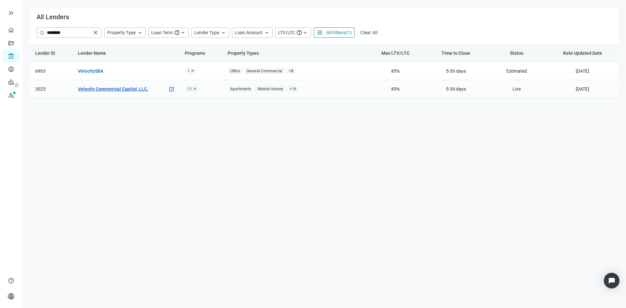
click at [112, 88] on link "Velocity Commercial Capital, LLC." at bounding box center [113, 88] width 70 height 7
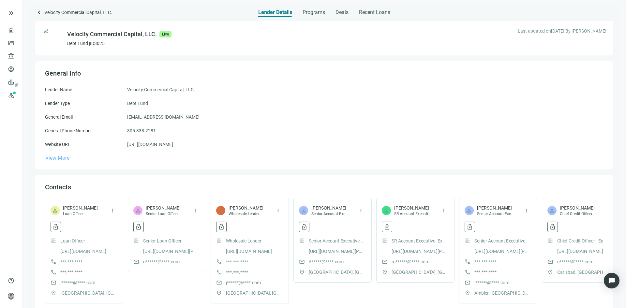
click at [62, 159] on span "View More" at bounding box center [57, 158] width 24 height 6
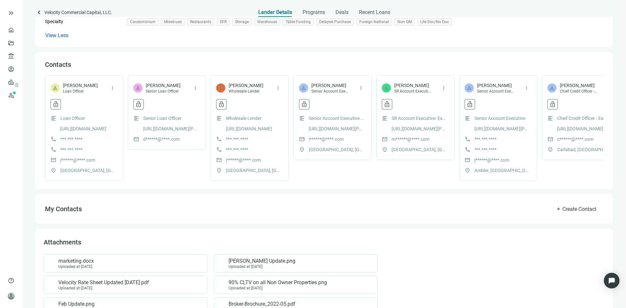
scroll to position [332, 0]
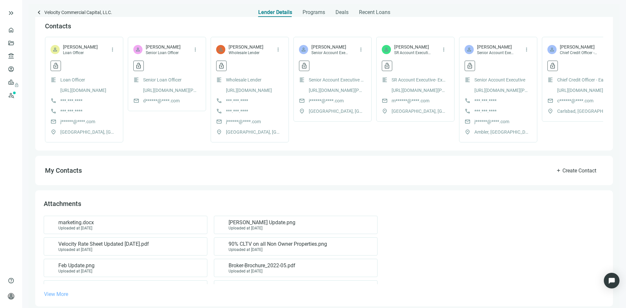
click at [59, 291] on span "View More" at bounding box center [56, 294] width 24 height 6
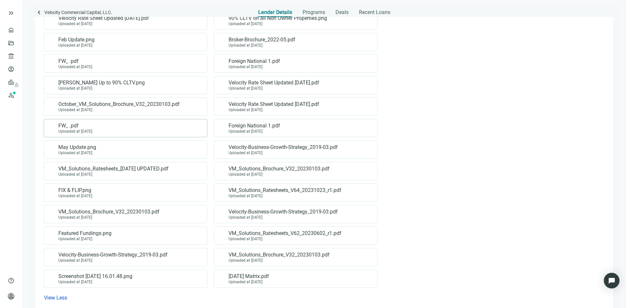
scroll to position [560, 0]
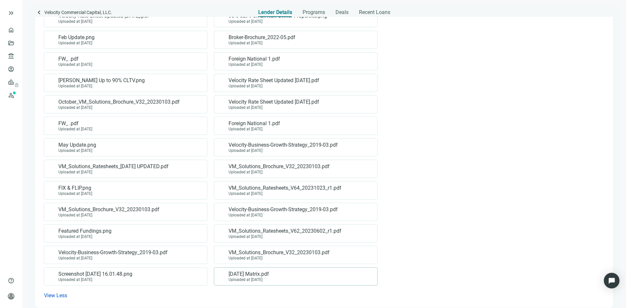
click at [240, 271] on span "Dec 2020 Matrix.pdf" at bounding box center [249, 274] width 40 height 7
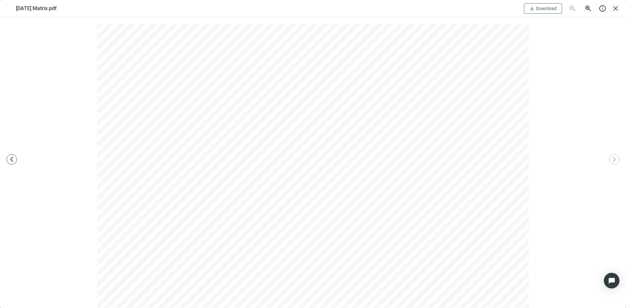
click at [618, 9] on span "close" at bounding box center [616, 9] width 8 height 8
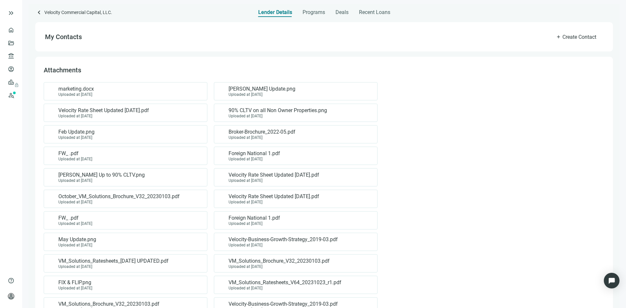
scroll to position [462, 0]
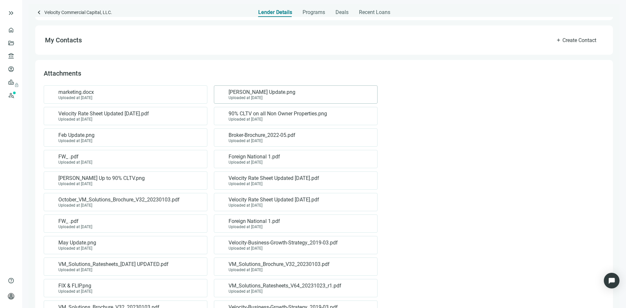
click at [246, 89] on span "John Davies Update.png" at bounding box center [262, 92] width 67 height 7
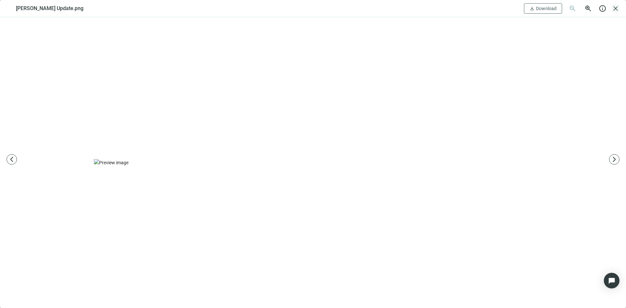
click at [616, 10] on span "close" at bounding box center [616, 9] width 8 height 8
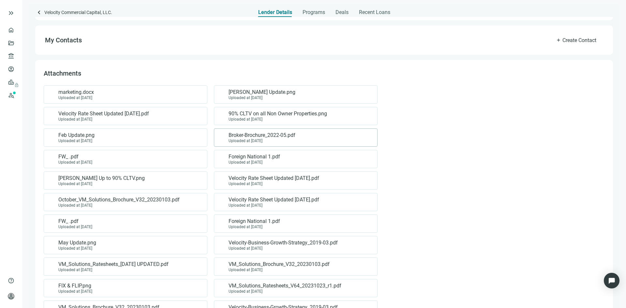
click at [252, 132] on span "Broker-Brochure_2022-05.pdf" at bounding box center [262, 135] width 67 height 7
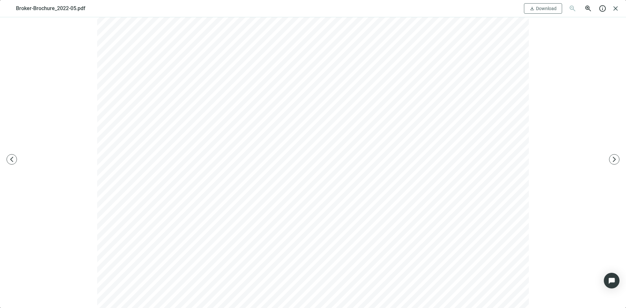
scroll to position [717, 0]
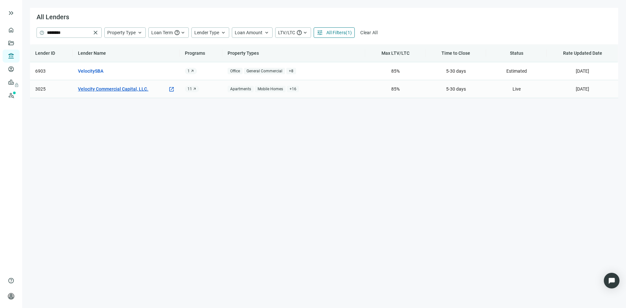
click at [133, 90] on link "Velocity Commercial Capital, LLC." at bounding box center [113, 88] width 70 height 7
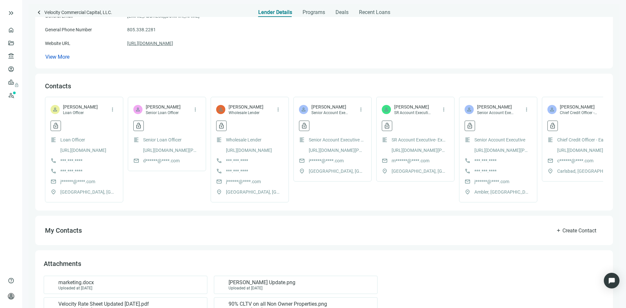
scroll to position [176, 0]
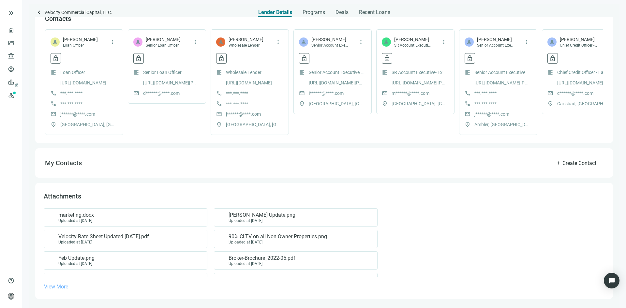
click at [60, 285] on span "View More" at bounding box center [56, 287] width 24 height 6
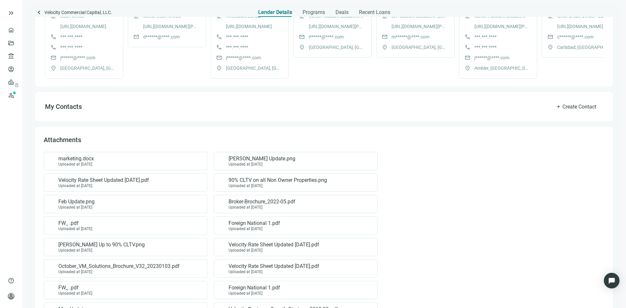
scroll to position [208, 0]
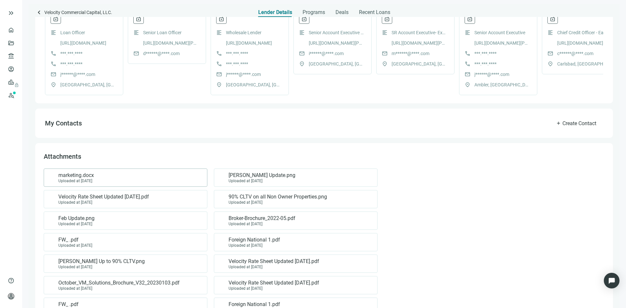
click at [108, 183] on div "marketing.docx Uploaded at 08.21.2025" at bounding box center [124, 177] width 153 height 11
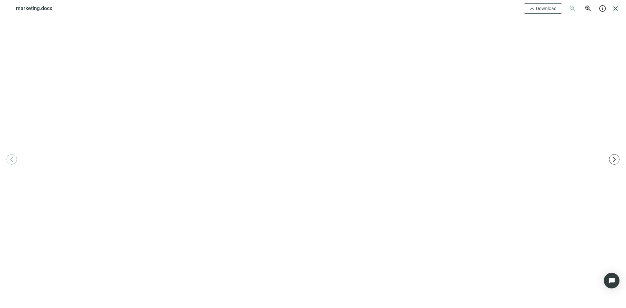
click at [618, 8] on span "close" at bounding box center [616, 9] width 8 height 8
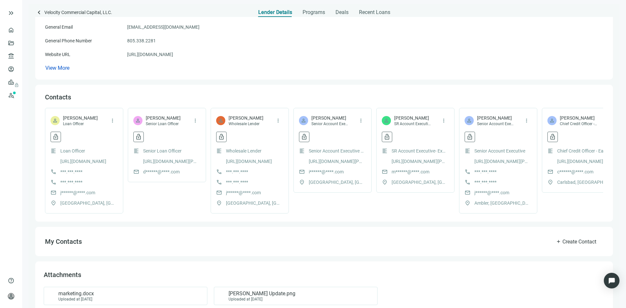
scroll to position [0, 0]
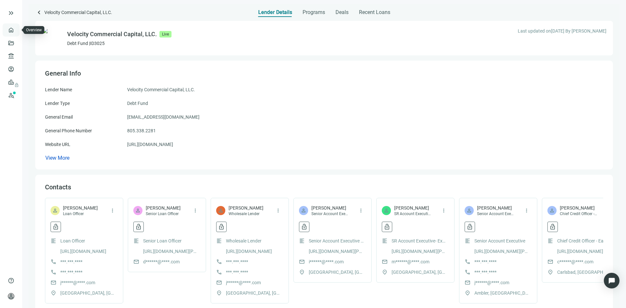
click at [16, 32] on link "Overview" at bounding box center [25, 29] width 19 height 5
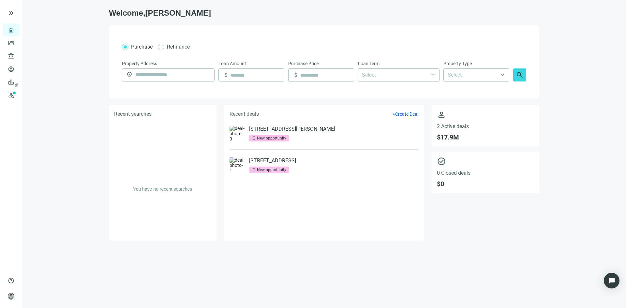
click at [297, 131] on link "310 S Marlyn Ave, Essex, MD 21221" at bounding box center [292, 129] width 86 height 7
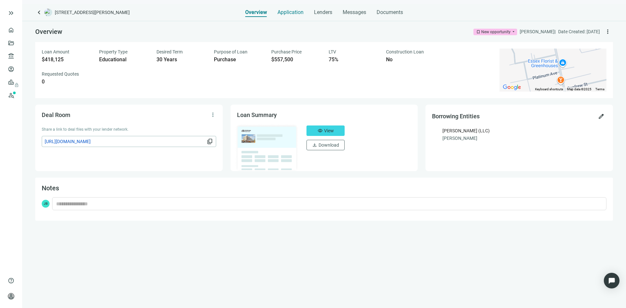
click at [296, 13] on span "Application" at bounding box center [290, 12] width 26 height 7
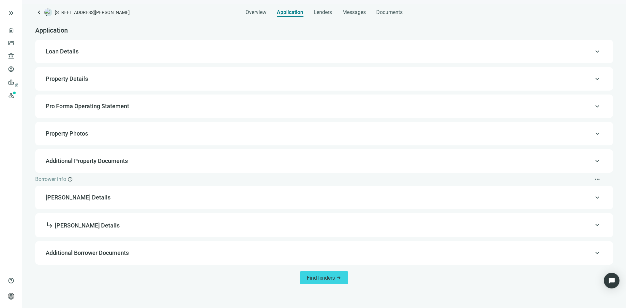
click at [131, 57] on div "keyboard_arrow_up Loan Details" at bounding box center [324, 52] width 565 height 16
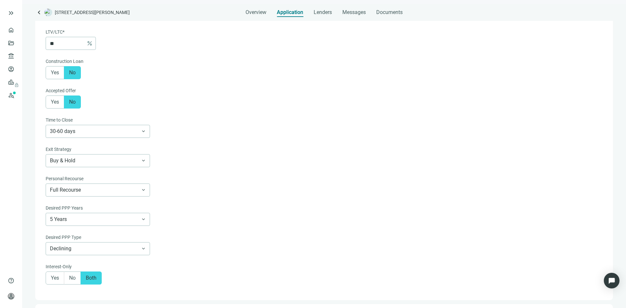
scroll to position [345, 0]
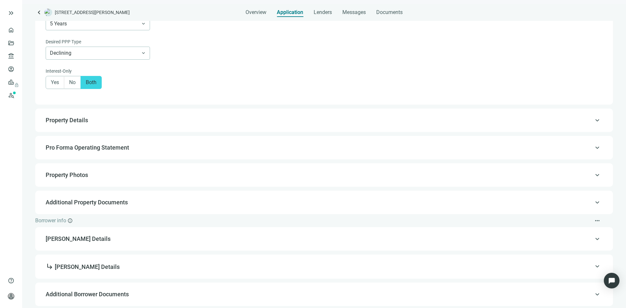
click at [160, 120] on span "Property Details" at bounding box center [323, 120] width 555 height 8
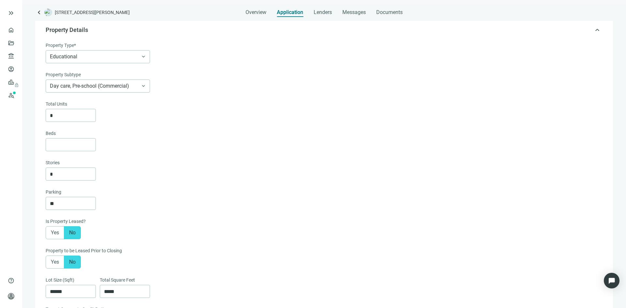
scroll to position [47, 0]
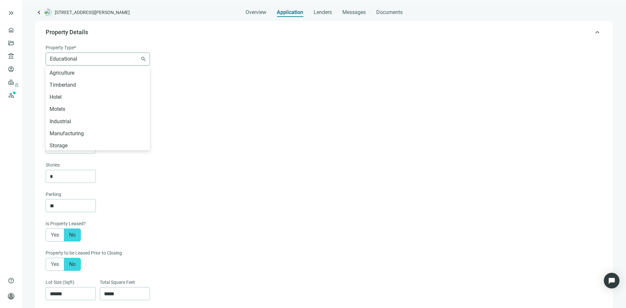
click at [143, 61] on span "Educational" at bounding box center [98, 59] width 96 height 12
click at [100, 132] on div "Retail" at bounding box center [98, 134] width 96 height 8
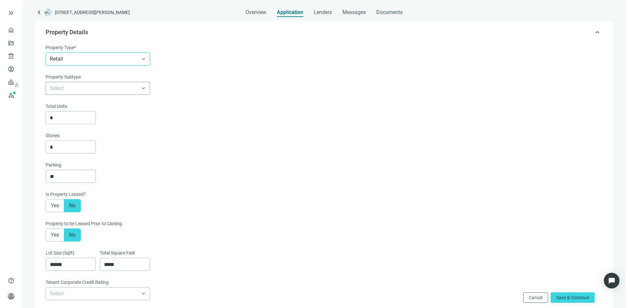
click at [101, 90] on input "search" at bounding box center [95, 88] width 90 height 12
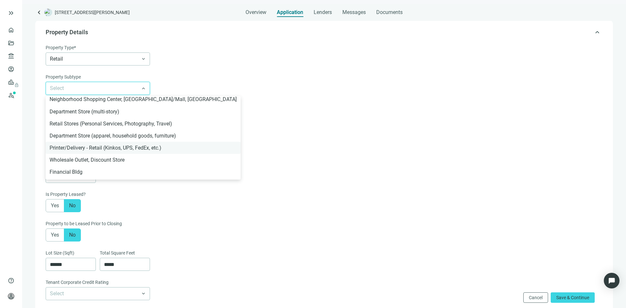
scroll to position [304, 0]
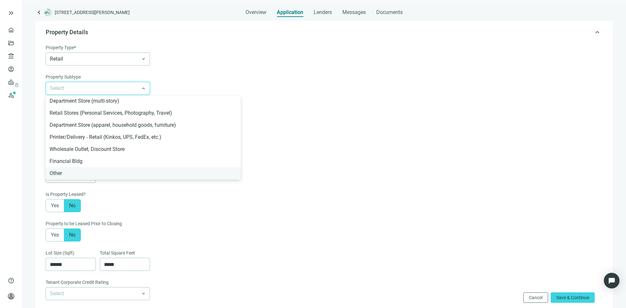
click at [100, 173] on div "Other" at bounding box center [143, 173] width 187 height 8
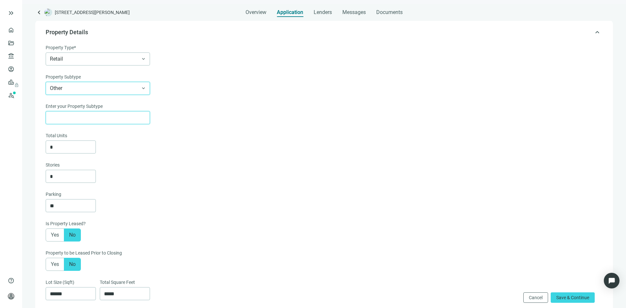
click at [96, 123] on input "text" at bounding box center [98, 117] width 96 height 12
type input "*******"
click at [560, 298] on span "Save & Continue" at bounding box center [572, 297] width 33 height 5
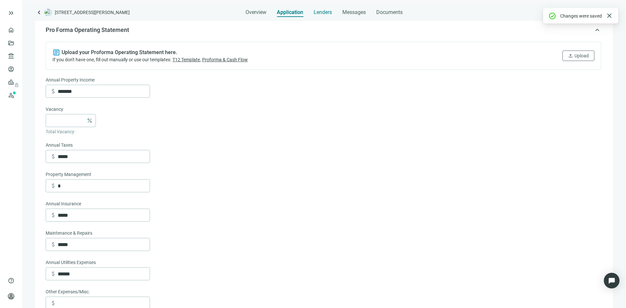
scroll to position [77, 0]
click at [323, 14] on span "Lenders" at bounding box center [323, 12] width 18 height 7
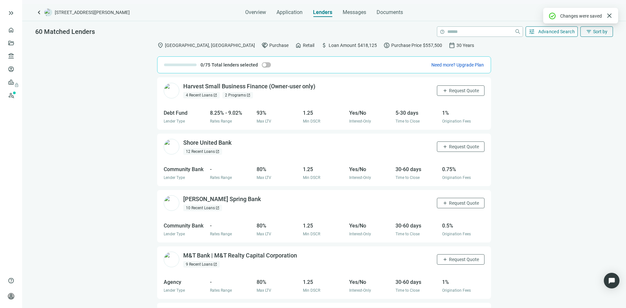
click at [548, 29] on span "Advanced Search" at bounding box center [556, 31] width 37 height 5
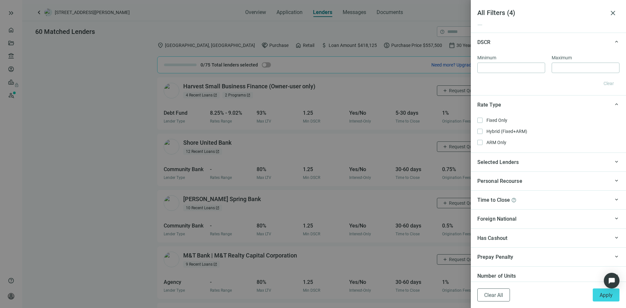
scroll to position [501, 0]
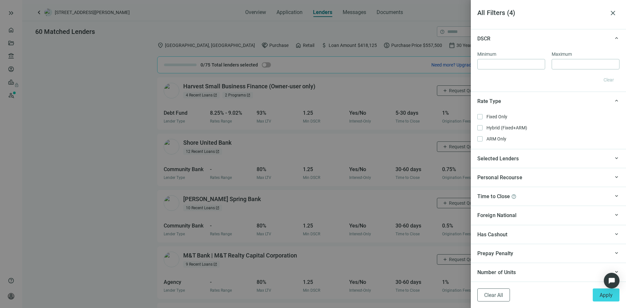
click at [547, 200] on div "Time to Close help" at bounding box center [543, 196] width 132 height 8
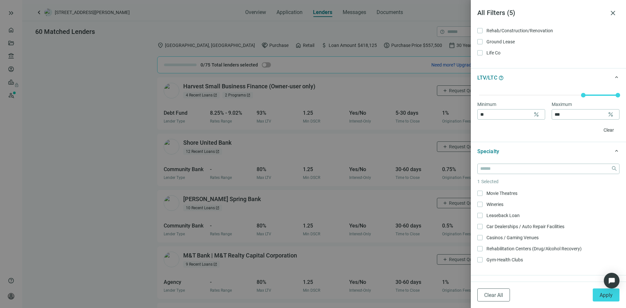
scroll to position [207, 0]
drag, startPoint x: 600, startPoint y: 293, endPoint x: 540, endPoint y: 254, distance: 71.1
click at [600, 293] on span "Apply" at bounding box center [605, 295] width 13 height 6
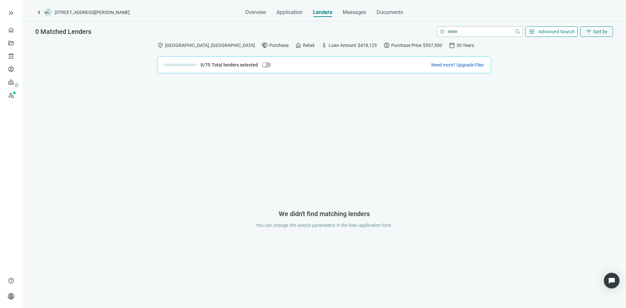
click at [553, 32] on span "Advanced Search" at bounding box center [556, 31] width 37 height 5
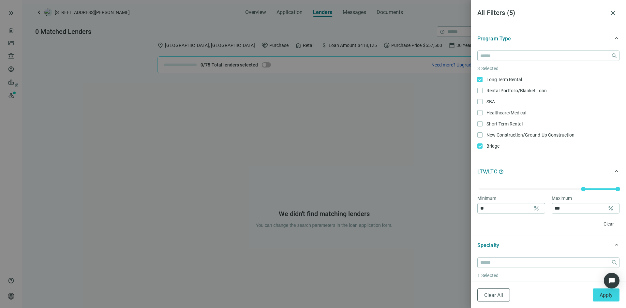
scroll to position [130, 0]
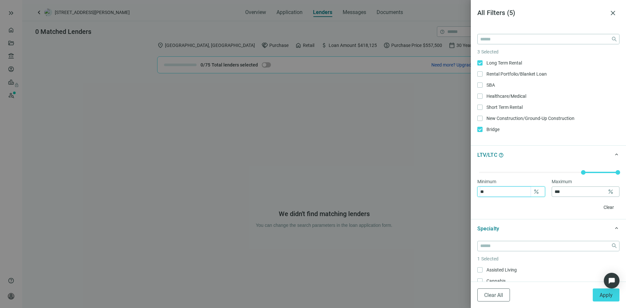
click at [518, 193] on input "**" at bounding box center [505, 192] width 50 height 10
type input "**"
click at [528, 206] on div "Clear" at bounding box center [548, 207] width 142 height 10
click at [599, 296] on button "Apply" at bounding box center [606, 295] width 27 height 13
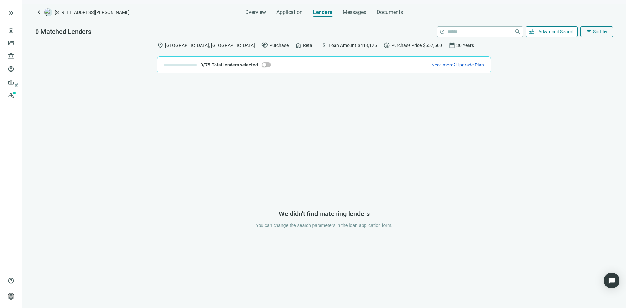
click at [543, 33] on span "Advanced Search" at bounding box center [556, 31] width 37 height 5
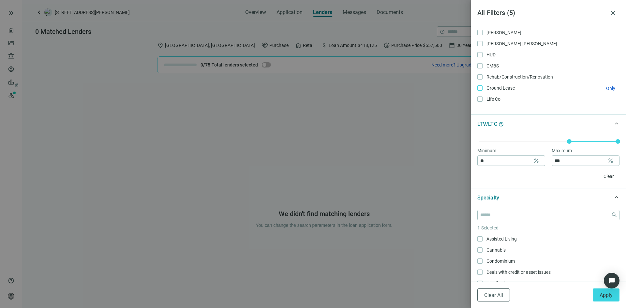
scroll to position [163, 0]
type input "**"
drag, startPoint x: 611, startPoint y: 141, endPoint x: 585, endPoint y: 144, distance: 26.3
click at [585, 144] on div "Minimum ** percent Maximum ** percent Clear" at bounding box center [548, 159] width 155 height 55
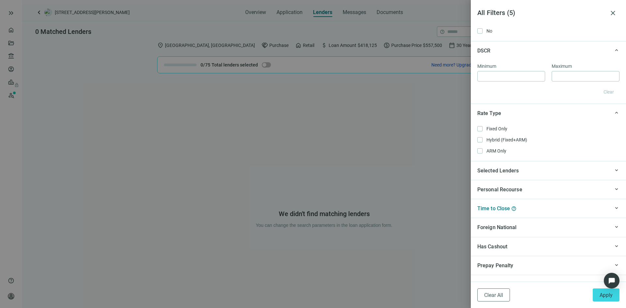
scroll to position [501, 0]
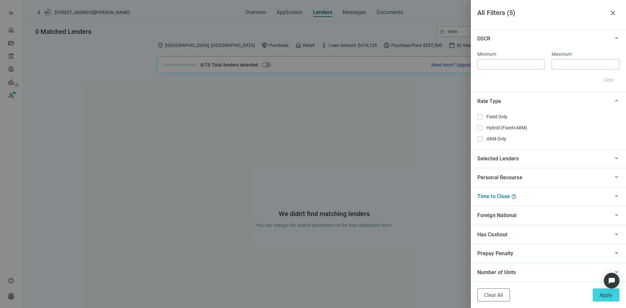
click at [549, 197] on div "Time to Close help" at bounding box center [543, 196] width 132 height 8
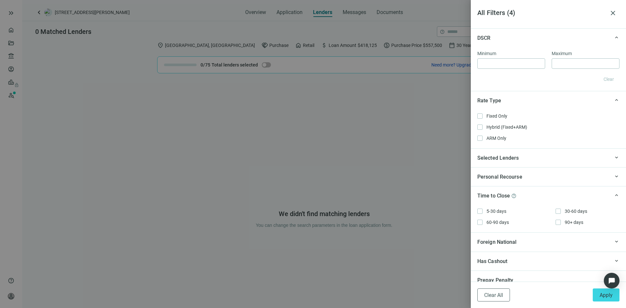
click at [546, 177] on div "Personal Recourse" at bounding box center [543, 177] width 132 height 8
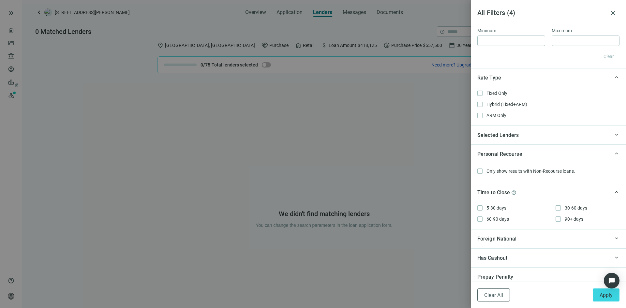
scroll to position [548, 0]
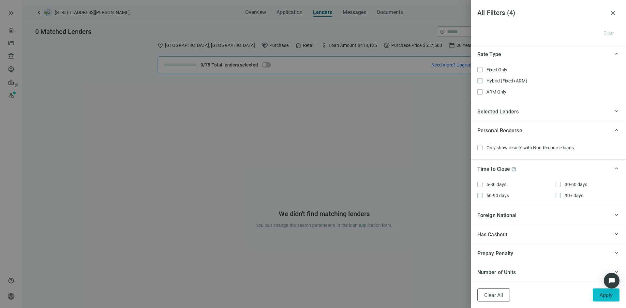
click at [595, 296] on button "Apply" at bounding box center [606, 295] width 27 height 13
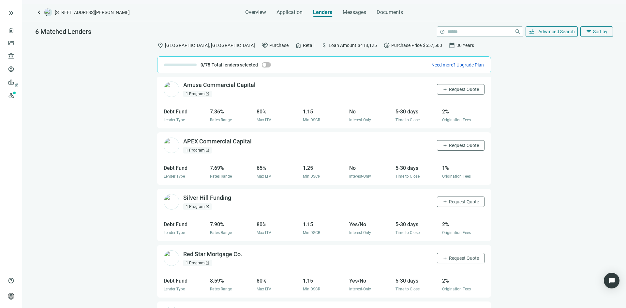
scroll to position [0, 0]
click at [221, 85] on div "Amusa Commercial Capital open_in_new" at bounding box center [223, 86] width 80 height 8
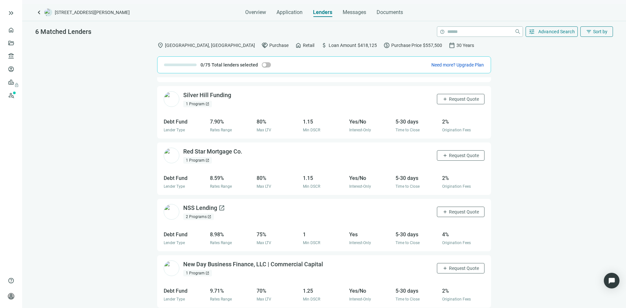
click at [207, 208] on div "NSS Lending open_in_new" at bounding box center [204, 208] width 42 height 8
click at [220, 152] on div "Red Star Mortgage Co. open_in_new" at bounding box center [216, 152] width 67 height 8
click at [16, 30] on link "Overview" at bounding box center [25, 29] width 19 height 5
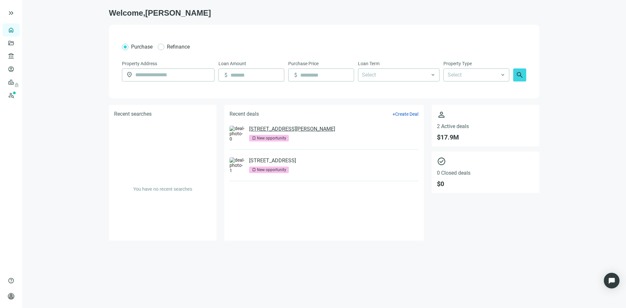
click at [275, 130] on link "310 S Marlyn Ave, Essex, MD 21221" at bounding box center [292, 129] width 86 height 7
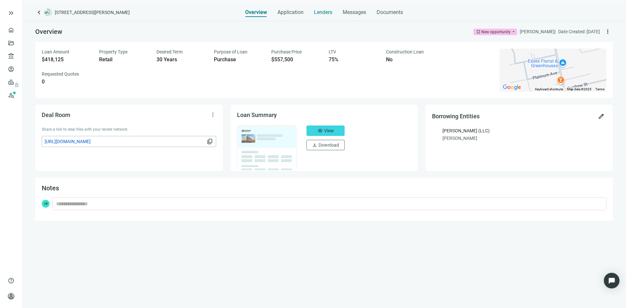
click at [321, 14] on span "Lenders" at bounding box center [323, 12] width 18 height 7
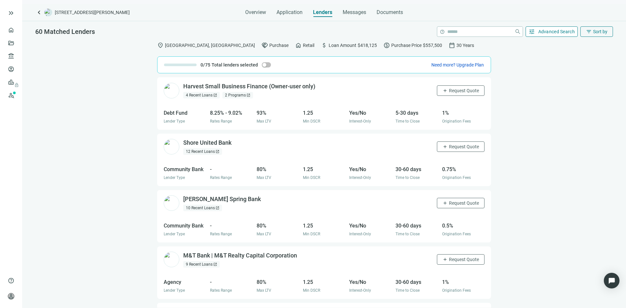
click at [540, 32] on span "Advanced Search" at bounding box center [556, 31] width 37 height 5
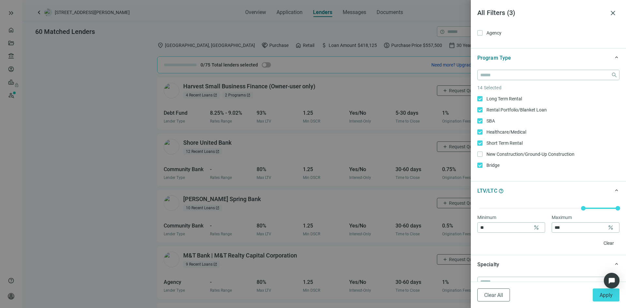
scroll to position [98, 0]
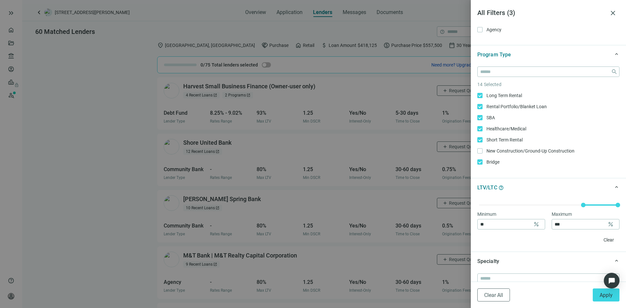
click at [482, 82] on article "14 Selected" at bounding box center [548, 84] width 142 height 7
click div "close 12 Selected Long Term Rental Only Rental Portfolio/Blanket Loan Only SBA …"
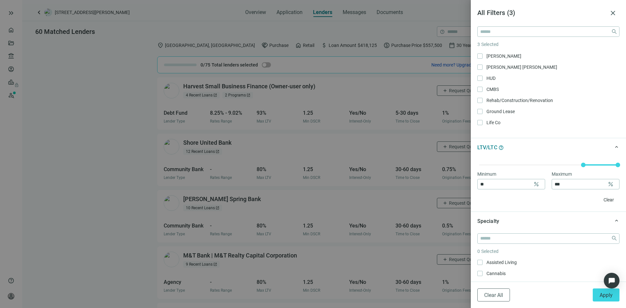
scroll to position [196, 0]
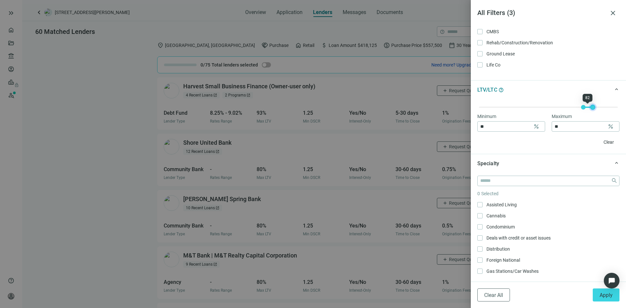
type input "**"
drag, startPoint x: 611, startPoint y: 109, endPoint x: 584, endPoint y: 109, distance: 26.7
click div
type input "**"
drag, startPoint x: 577, startPoint y: 107, endPoint x: 564, endPoint y: 106, distance: 13.1
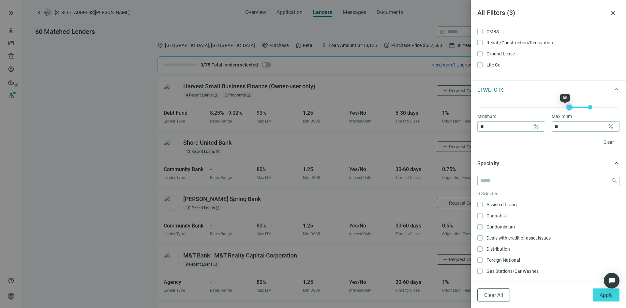
click div
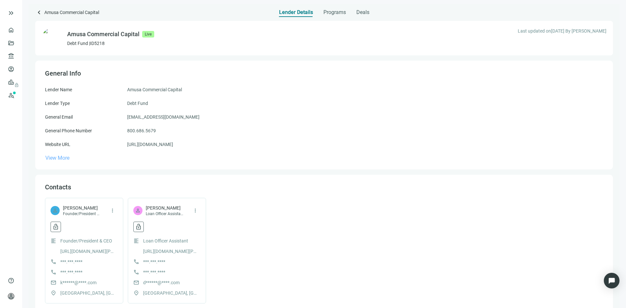
click at [69, 156] on span "View More" at bounding box center [57, 158] width 24 height 6
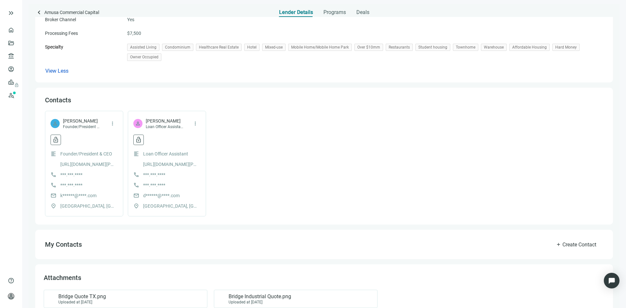
scroll to position [343, 0]
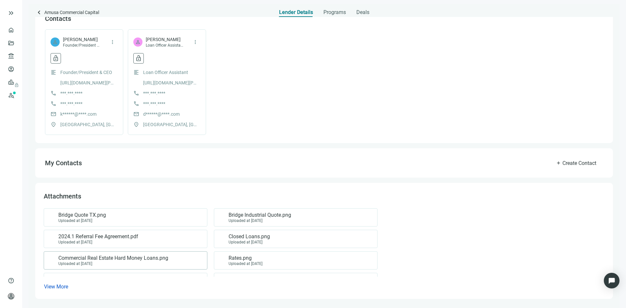
click at [121, 259] on span "Commercial Real Estate Hard Money Loans.png" at bounding box center [113, 258] width 110 height 7
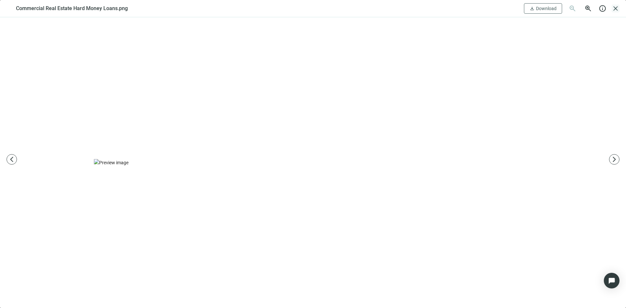
click at [617, 10] on span "close" at bounding box center [616, 9] width 8 height 8
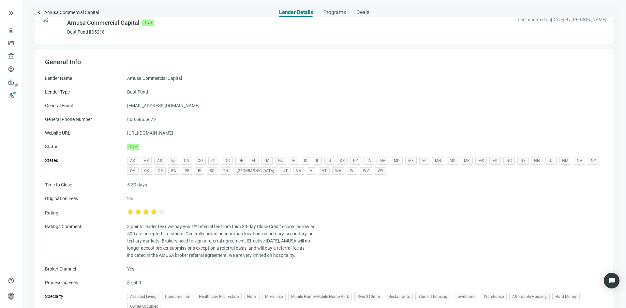
scroll to position [0, 0]
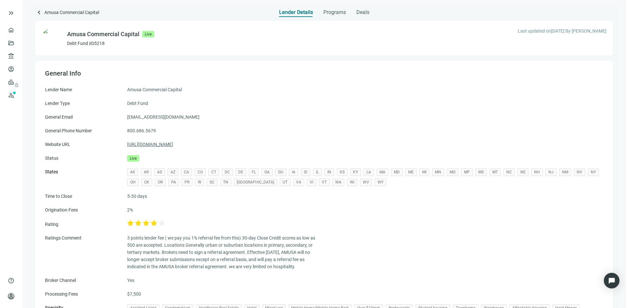
click at [173, 144] on link "https://www.amusacommercialcapital.com/" at bounding box center [150, 144] width 46 height 7
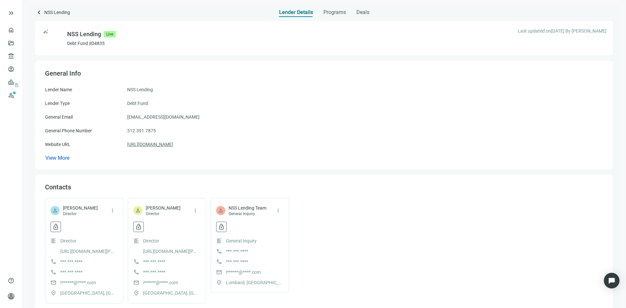
drag, startPoint x: 67, startPoint y: 156, endPoint x: 156, endPoint y: 143, distance: 89.3
click at [67, 156] on span "View More" at bounding box center [57, 158] width 24 height 6
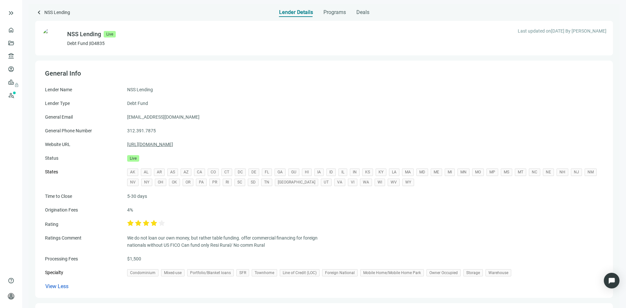
click at [156, 143] on link "https://nsslending.com" at bounding box center [150, 144] width 46 height 7
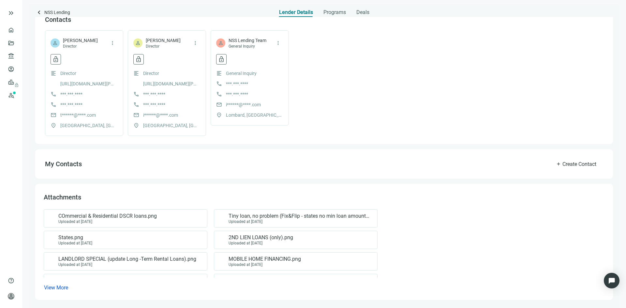
scroll to position [297, 0]
click at [52, 285] on span "View More" at bounding box center [56, 287] width 24 height 6
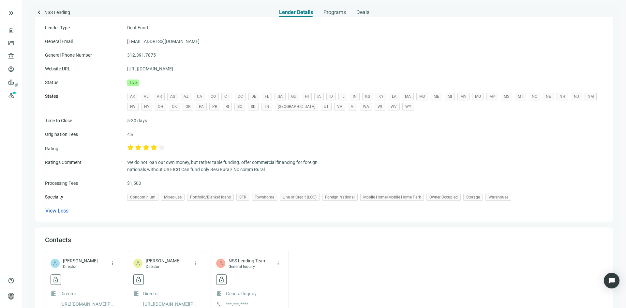
scroll to position [0, 0]
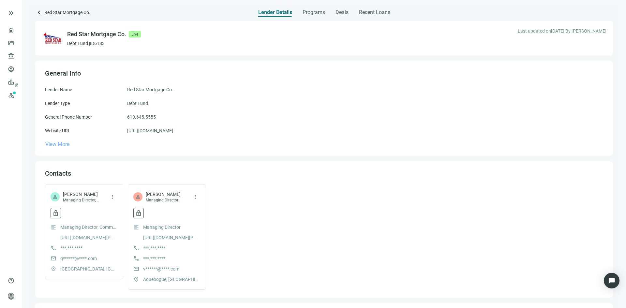
click at [65, 143] on span "View More" at bounding box center [57, 144] width 24 height 6
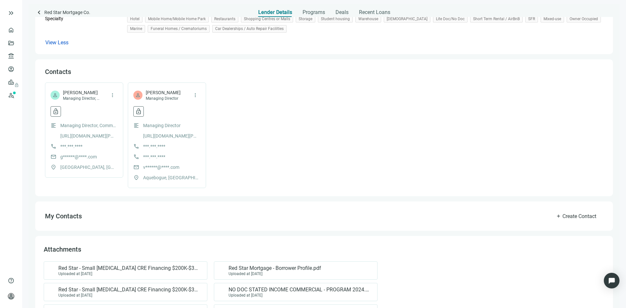
scroll to position [287, 0]
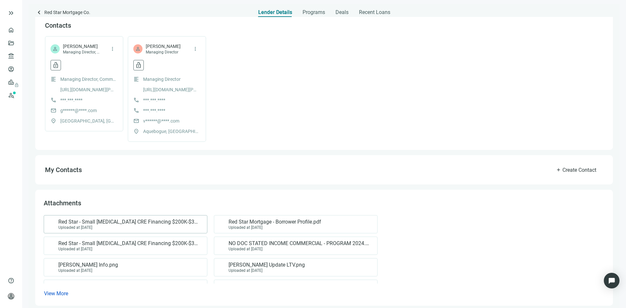
click at [128, 225] on div "Uploaded at [DATE]" at bounding box center [129, 227] width 142 height 5
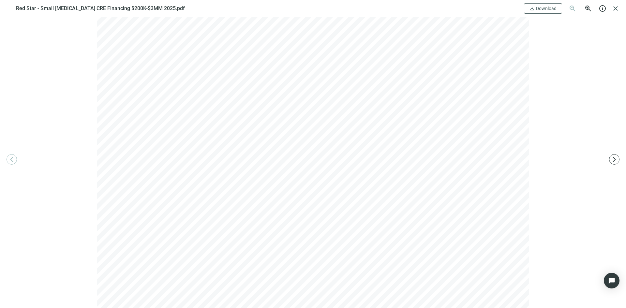
scroll to position [0, 0]
click at [616, 9] on span "close" at bounding box center [616, 9] width 8 height 8
